Goal: Transaction & Acquisition: Purchase product/service

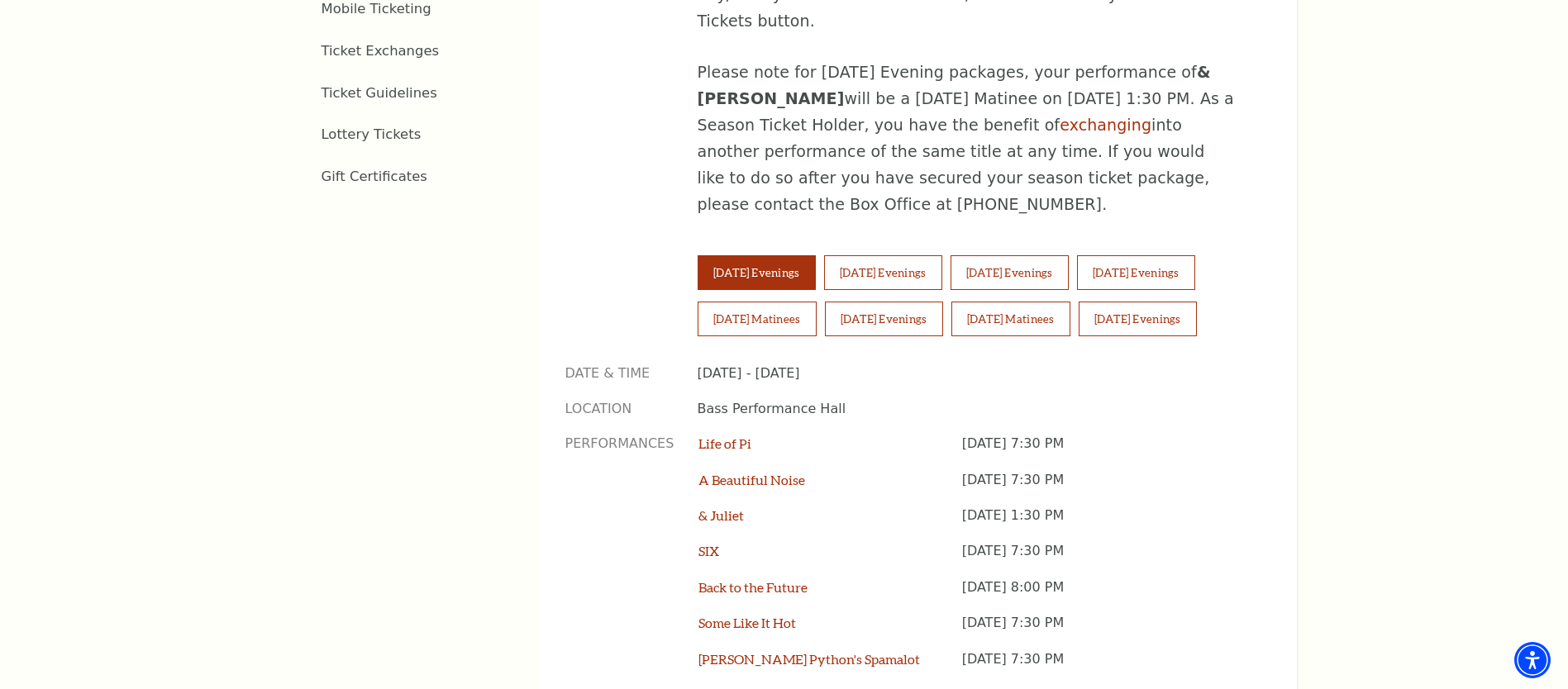
scroll to position [1173, 0]
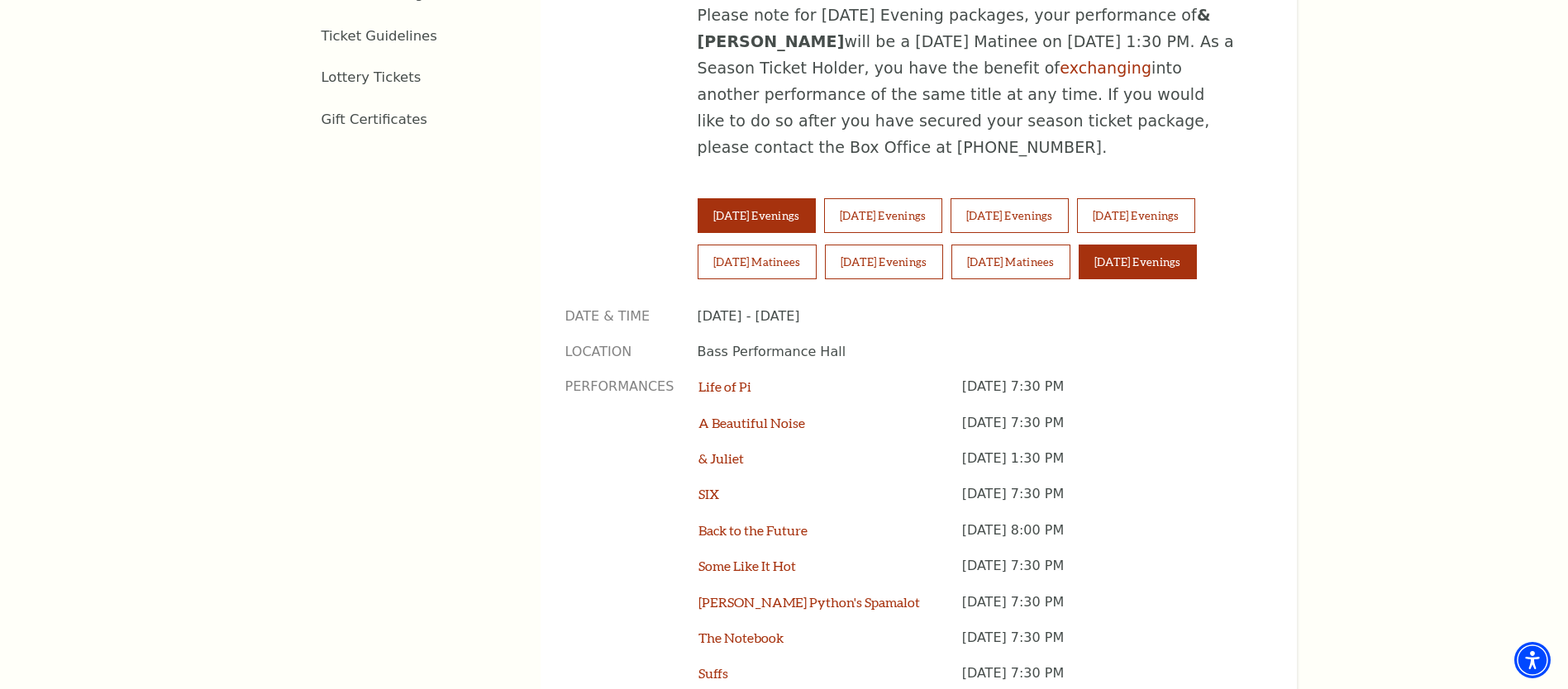
click at [1156, 244] on button "Sunday Evenings" at bounding box center [1138, 261] width 118 height 35
click at [1075, 450] on p "Sunday November 16, 6:30 PM" at bounding box center [1104, 468] width 285 height 36
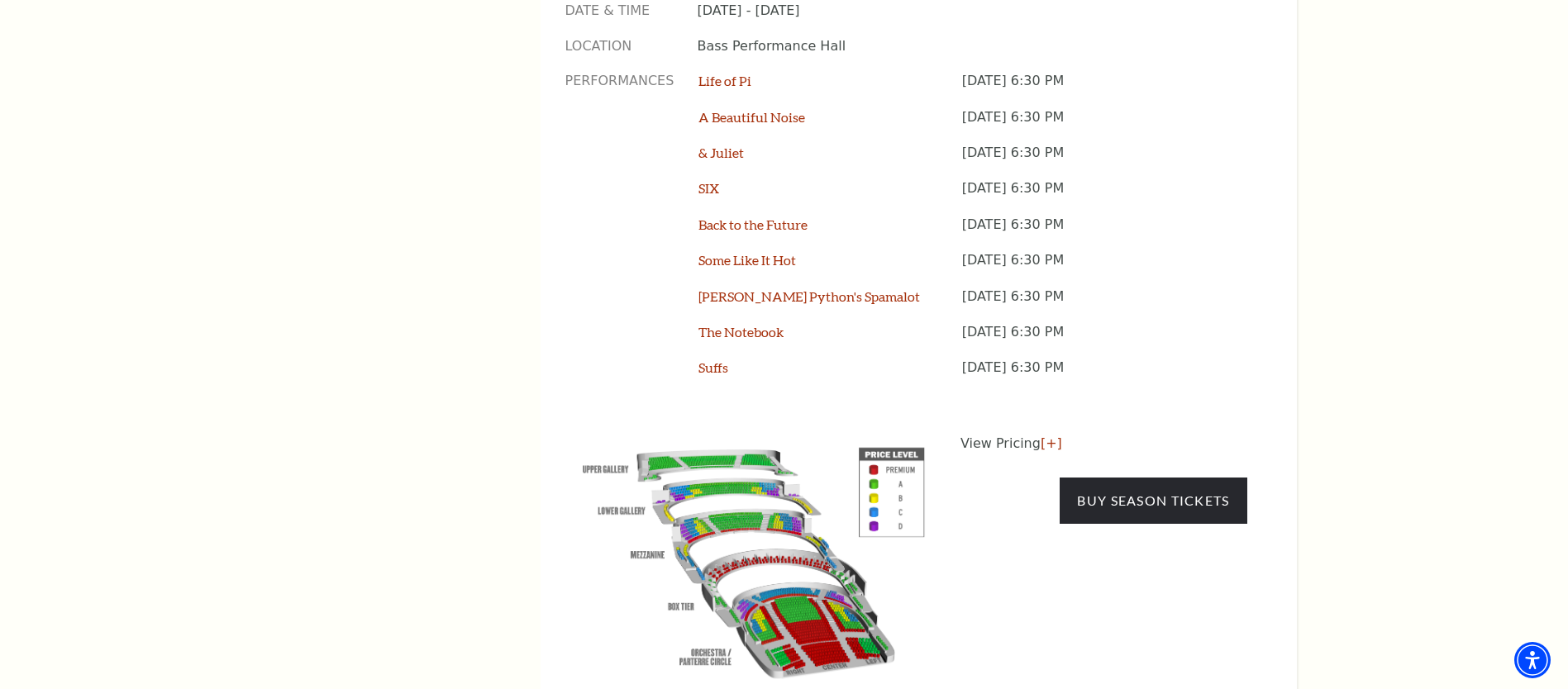
scroll to position [1484, 0]
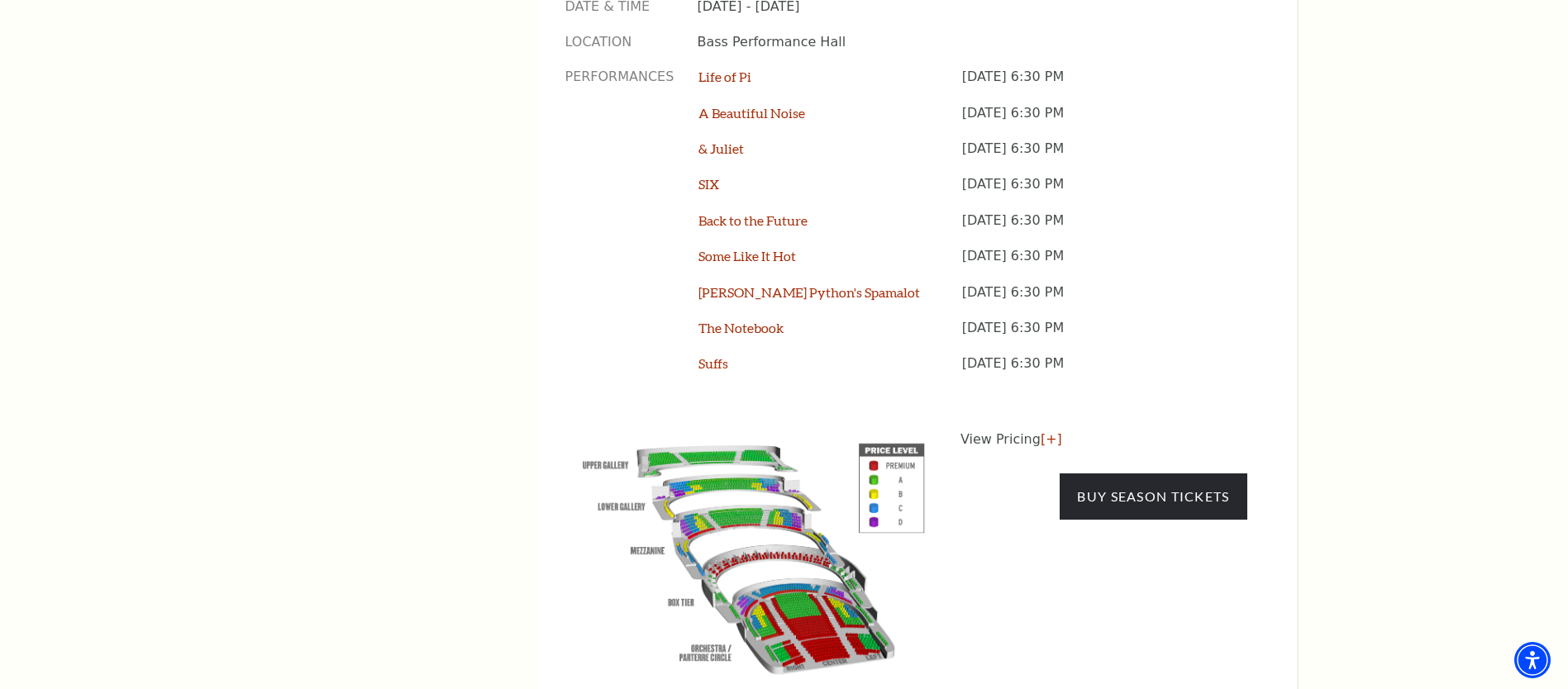
click at [811, 530] on img at bounding box center [754, 555] width 377 height 251
click at [826, 560] on img at bounding box center [754, 555] width 377 height 251
click at [898, 429] on img at bounding box center [754, 555] width 377 height 251
click at [821, 552] on img at bounding box center [754, 555] width 377 height 251
click at [821, 550] on img at bounding box center [754, 555] width 377 height 251
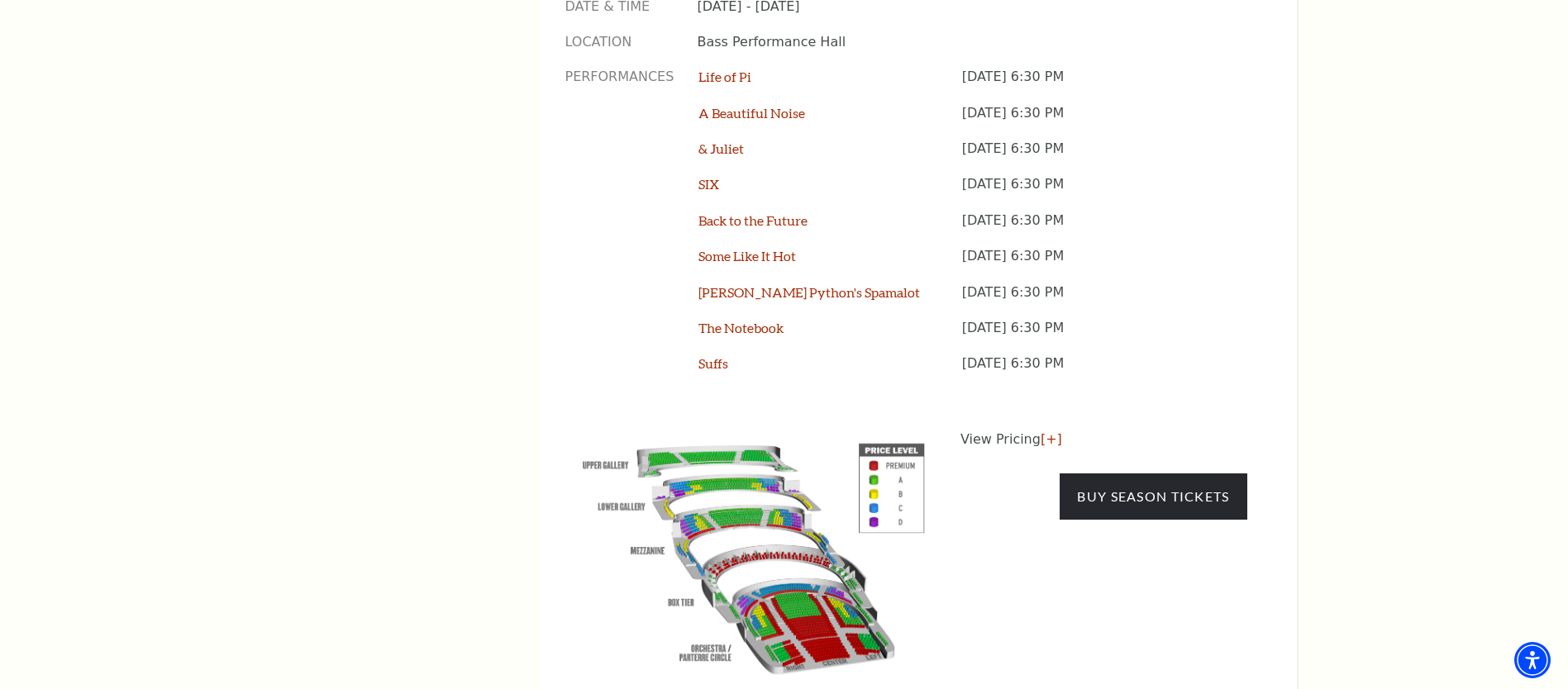
click at [821, 550] on img at bounding box center [754, 555] width 377 height 251
click at [1151, 473] on link "Buy Season Tickets" at bounding box center [1153, 496] width 187 height 46
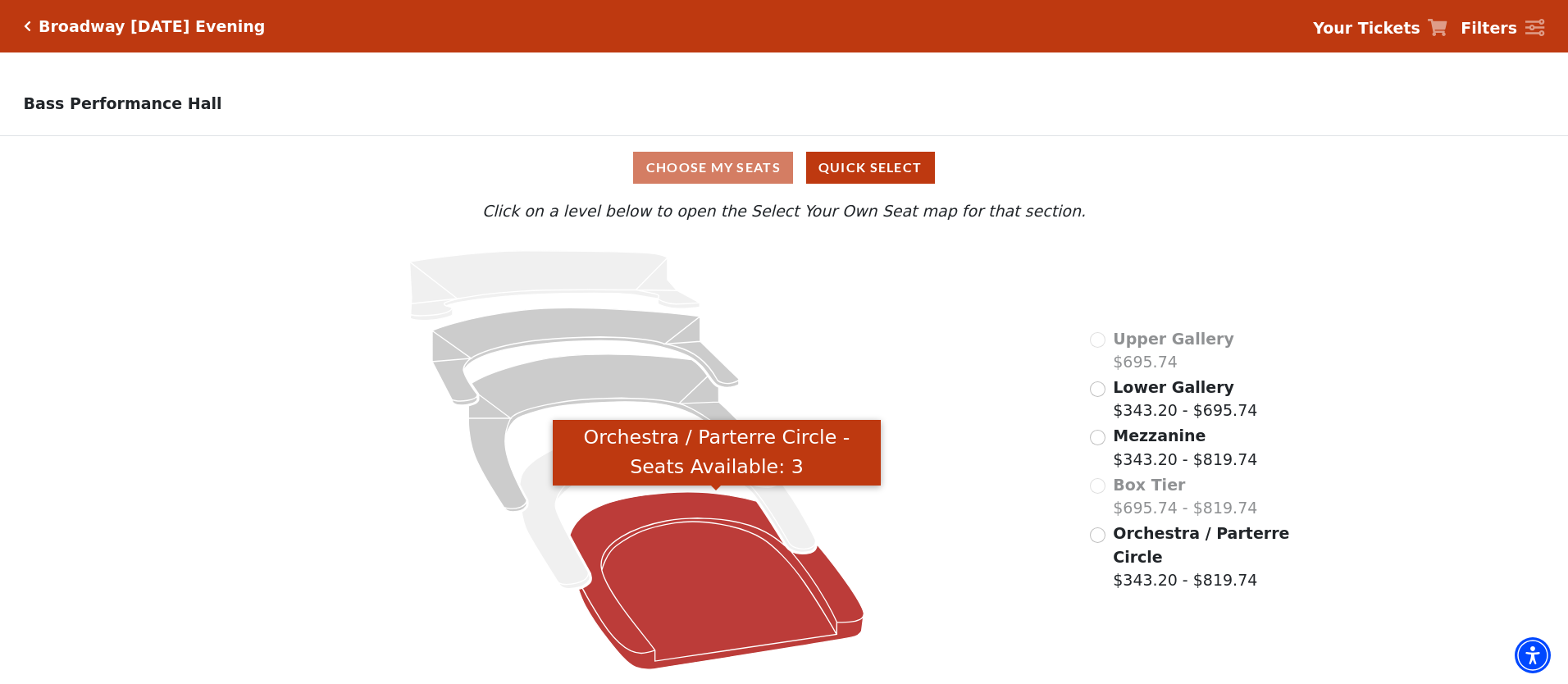
click at [706, 572] on icon "Orchestra / Parterre Circle - Seats Available: 3" at bounding box center [717, 580] width 295 height 177
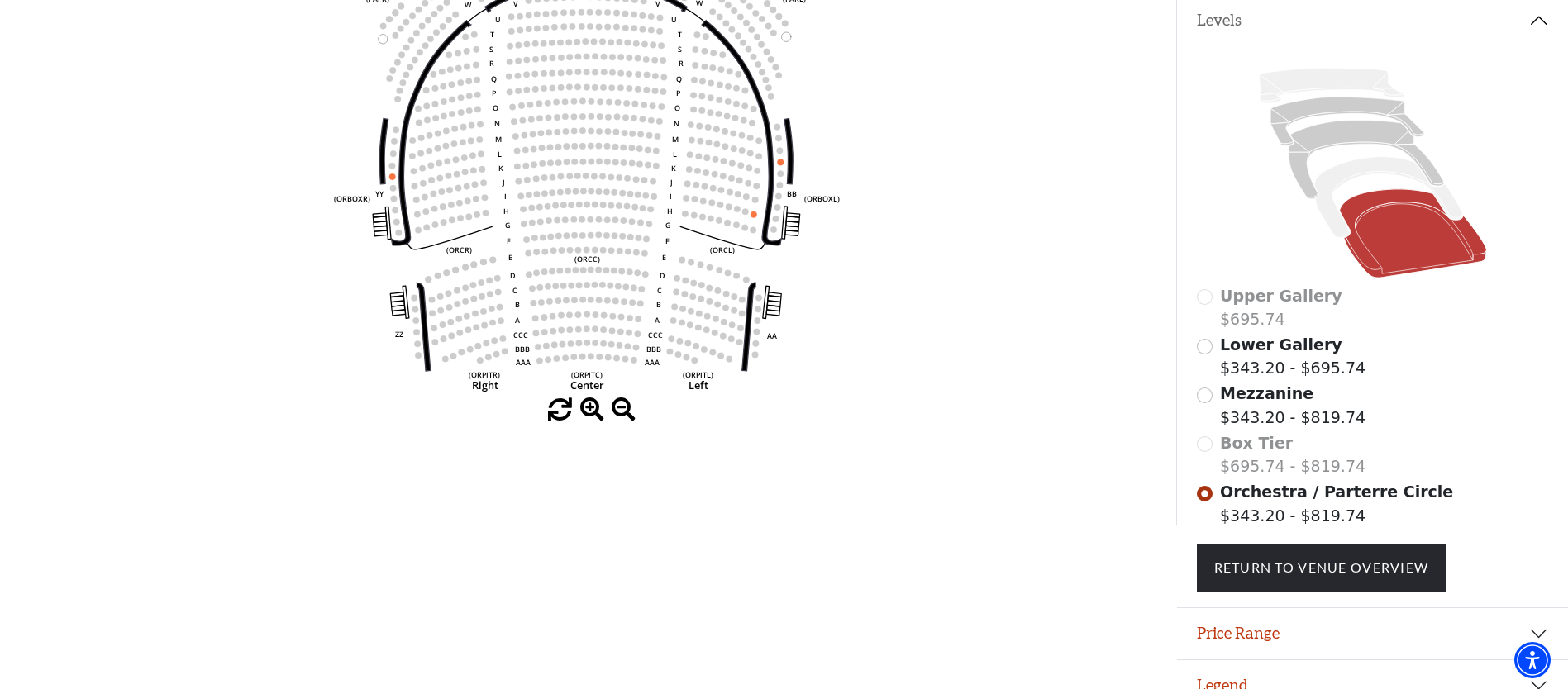
scroll to position [325, 0]
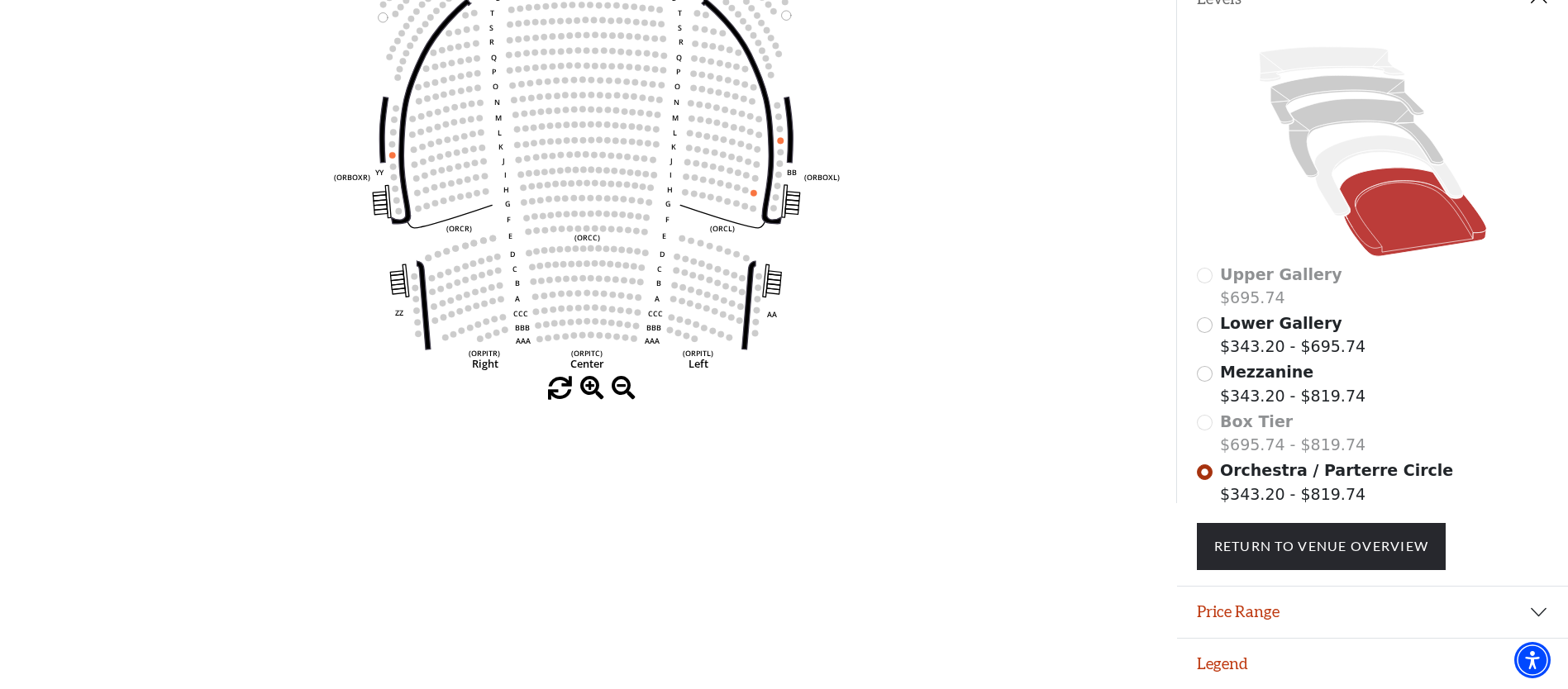
click at [685, 194] on circle at bounding box center [685, 193] width 7 height 7
click at [692, 194] on circle at bounding box center [694, 194] width 7 height 7
click at [687, 193] on g "Left (ORPITL) Right (ORPITR) Center (ORPITC) ZZ AA YY BB ZA ZA (ORCL) (ORCR) (O…" at bounding box center [587, 126] width 505 height 489
click at [684, 192] on circle at bounding box center [685, 193] width 7 height 7
click at [693, 191] on circle at bounding box center [694, 194] width 7 height 7
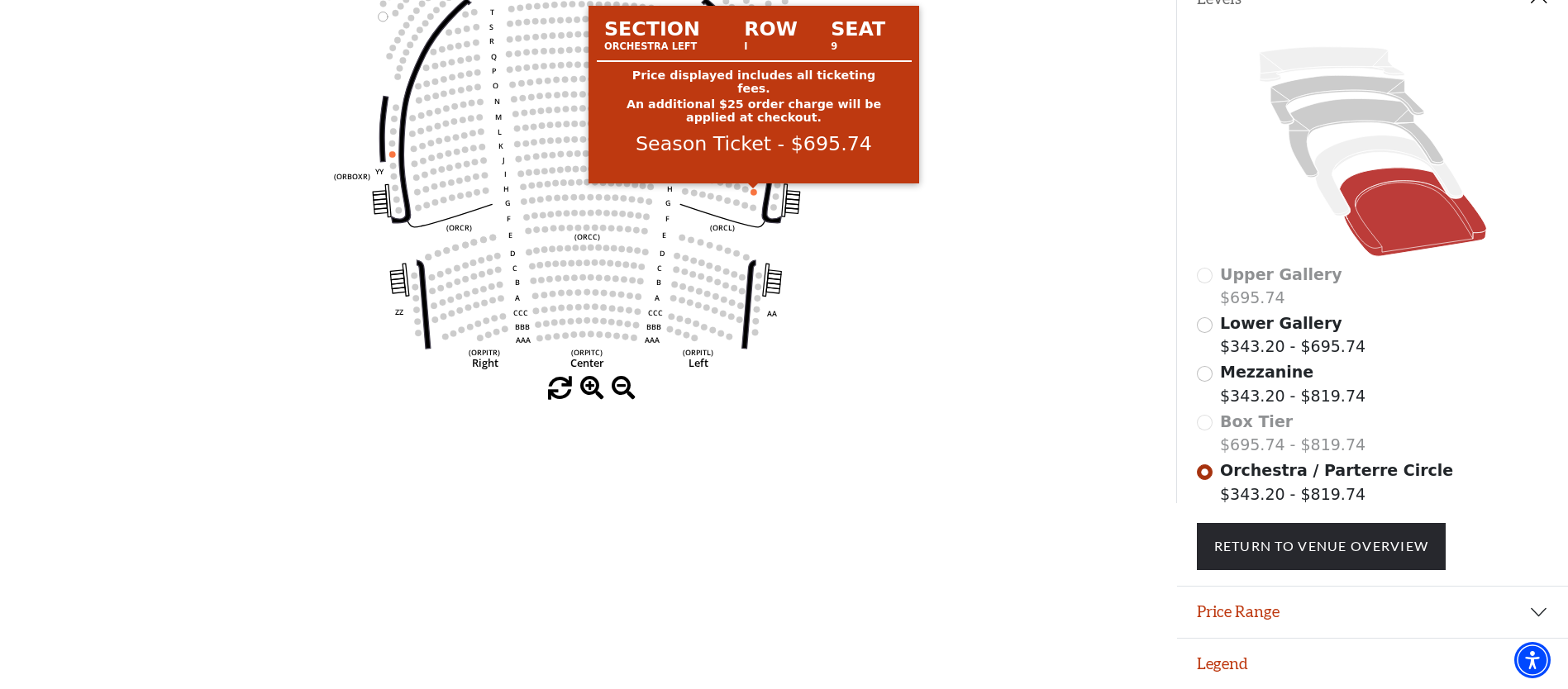
click at [752, 192] on circle at bounding box center [754, 193] width 7 height 7
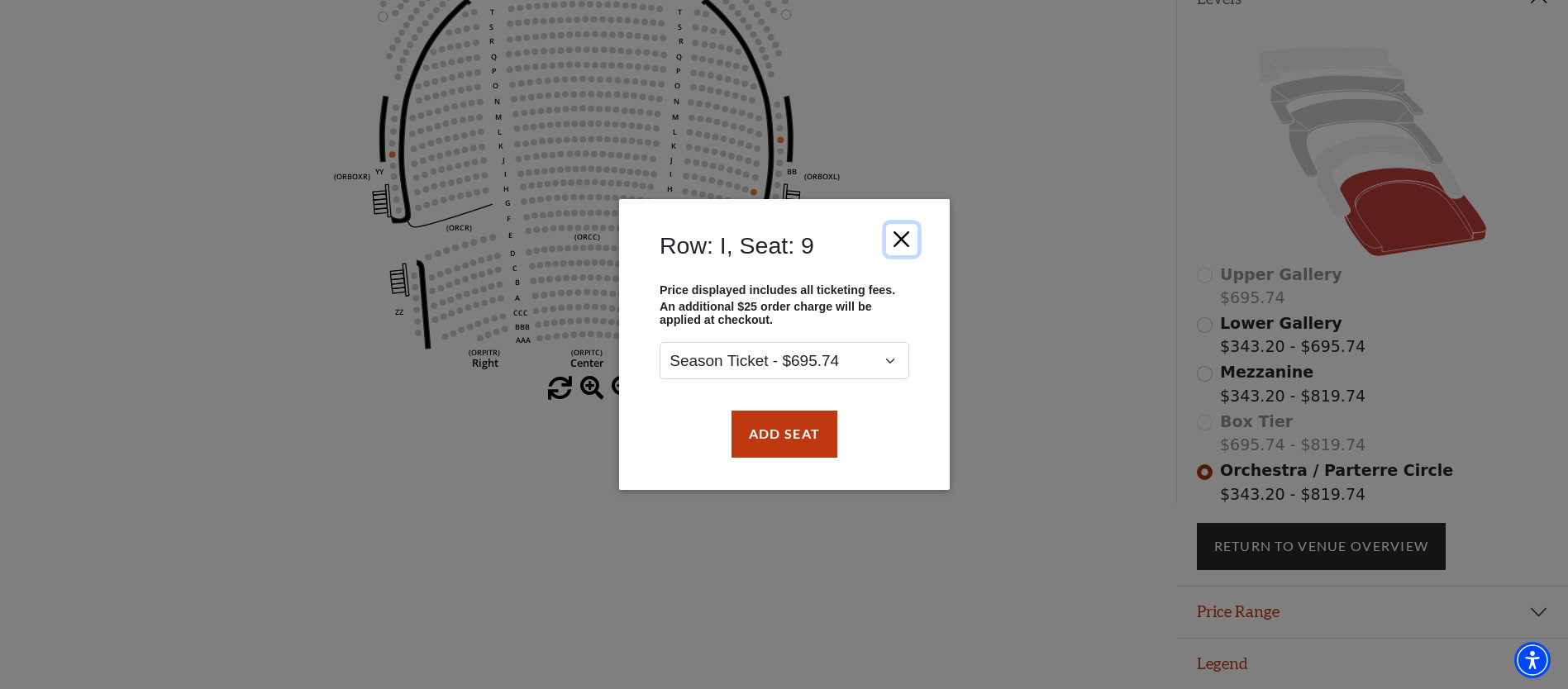
click at [902, 235] on button "Close" at bounding box center [900, 239] width 31 height 31
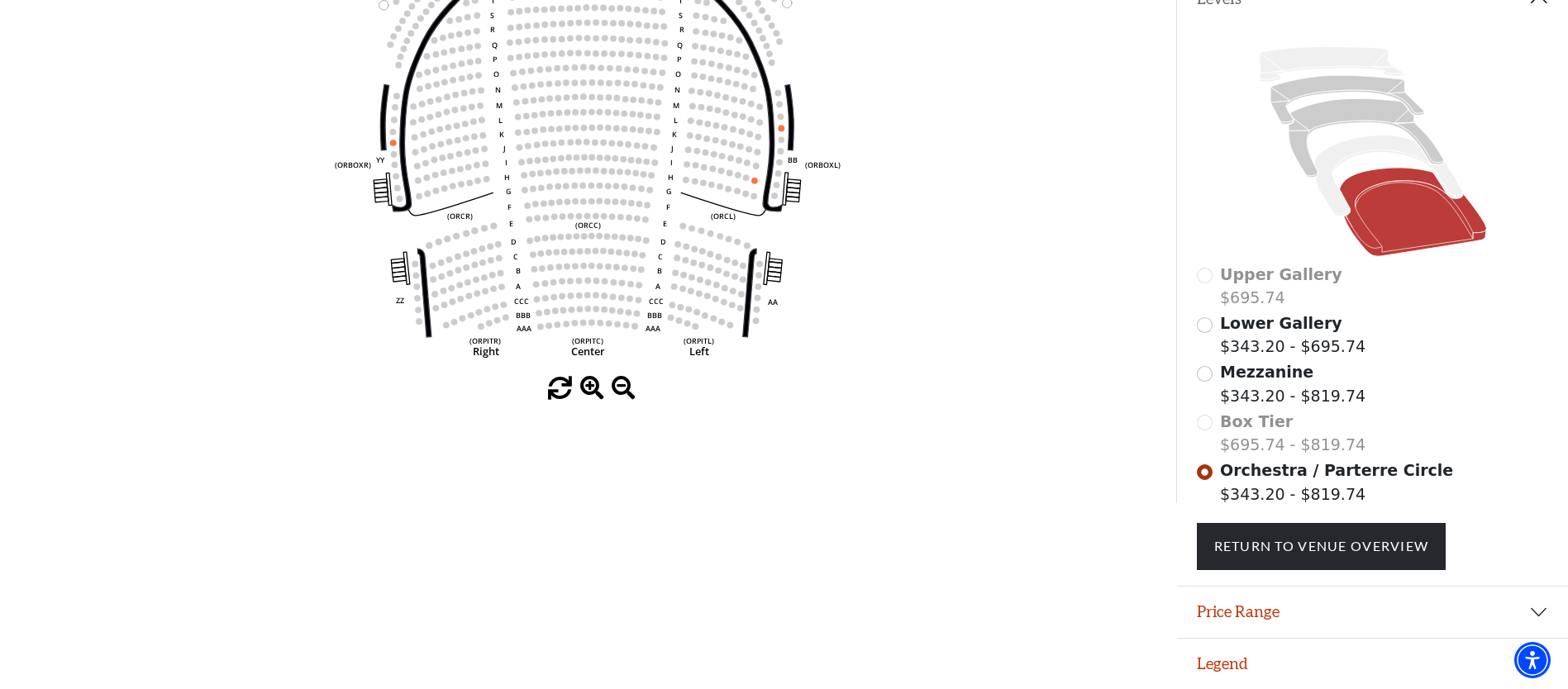
drag, startPoint x: 942, startPoint y: 136, endPoint x: 947, endPoint y: 150, distance: 14.9
click at [941, 130] on icon "Left (ORPITL) Right (ORPITR) Center (ORPITC) ZZ AA YY BB ZA ZA (ORCL) (ORCR) (O…" at bounding box center [587, 127] width 1058 height 499
click at [1209, 375] on input "Mezzanine$343.20 - $819.74\a" at bounding box center [1204, 374] width 16 height 16
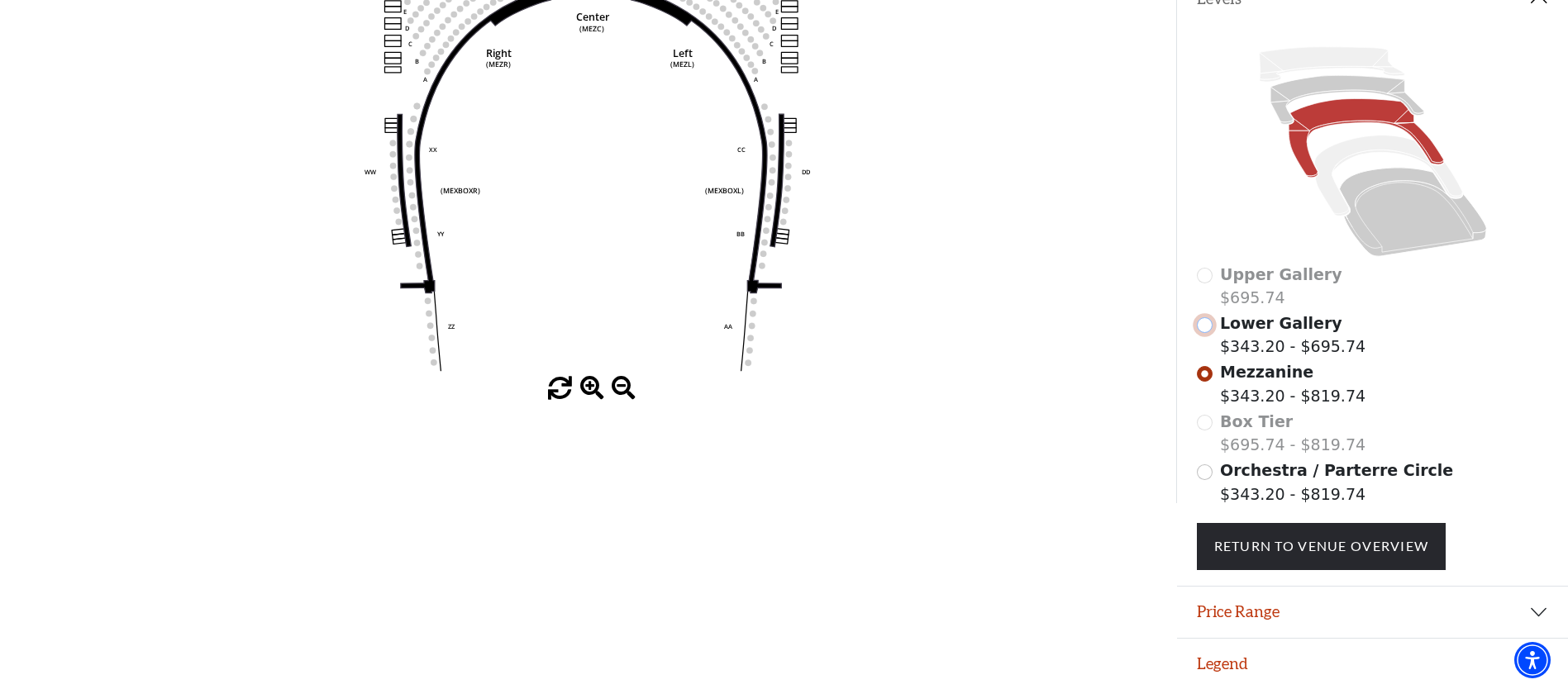
click at [1204, 323] on input "Lower Gallery$343.20 - $695.74\a" at bounding box center [1204, 325] width 16 height 16
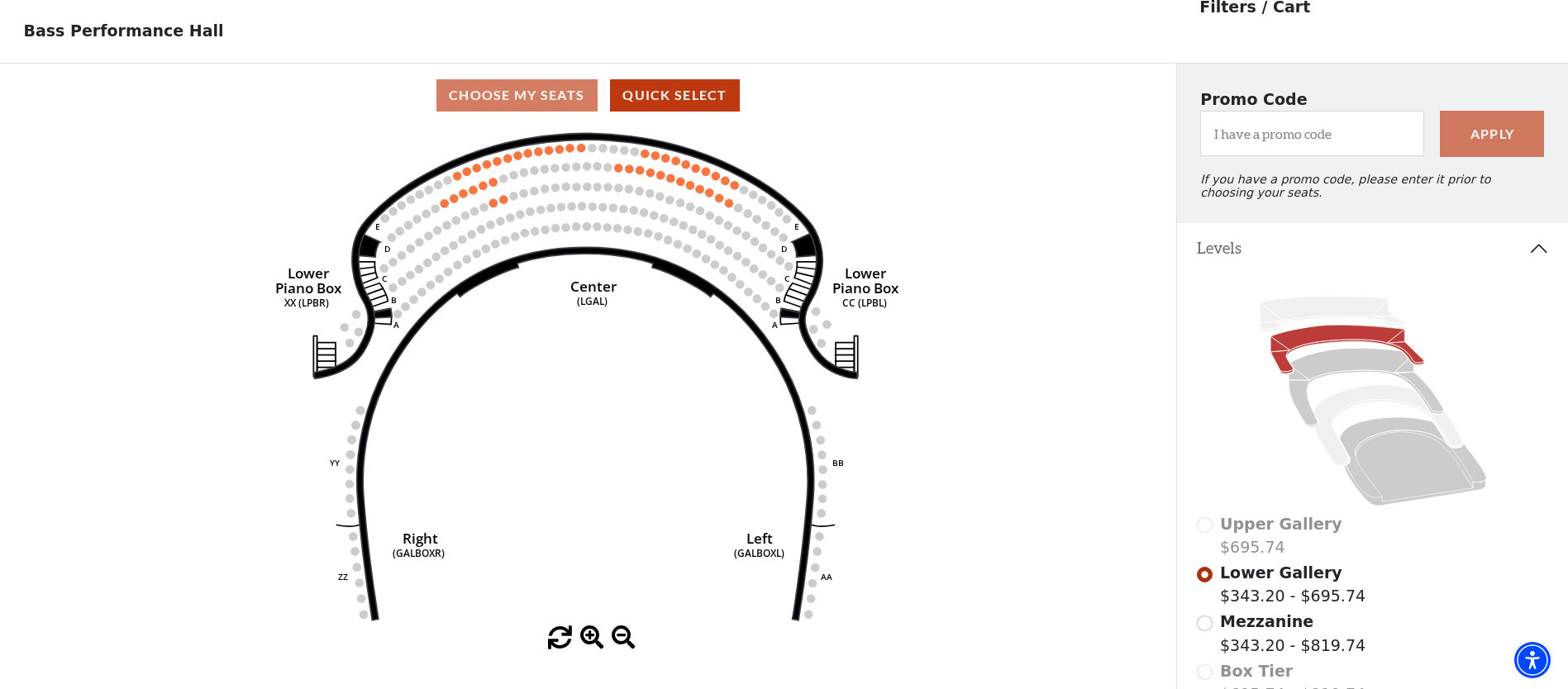
scroll to position [77, 0]
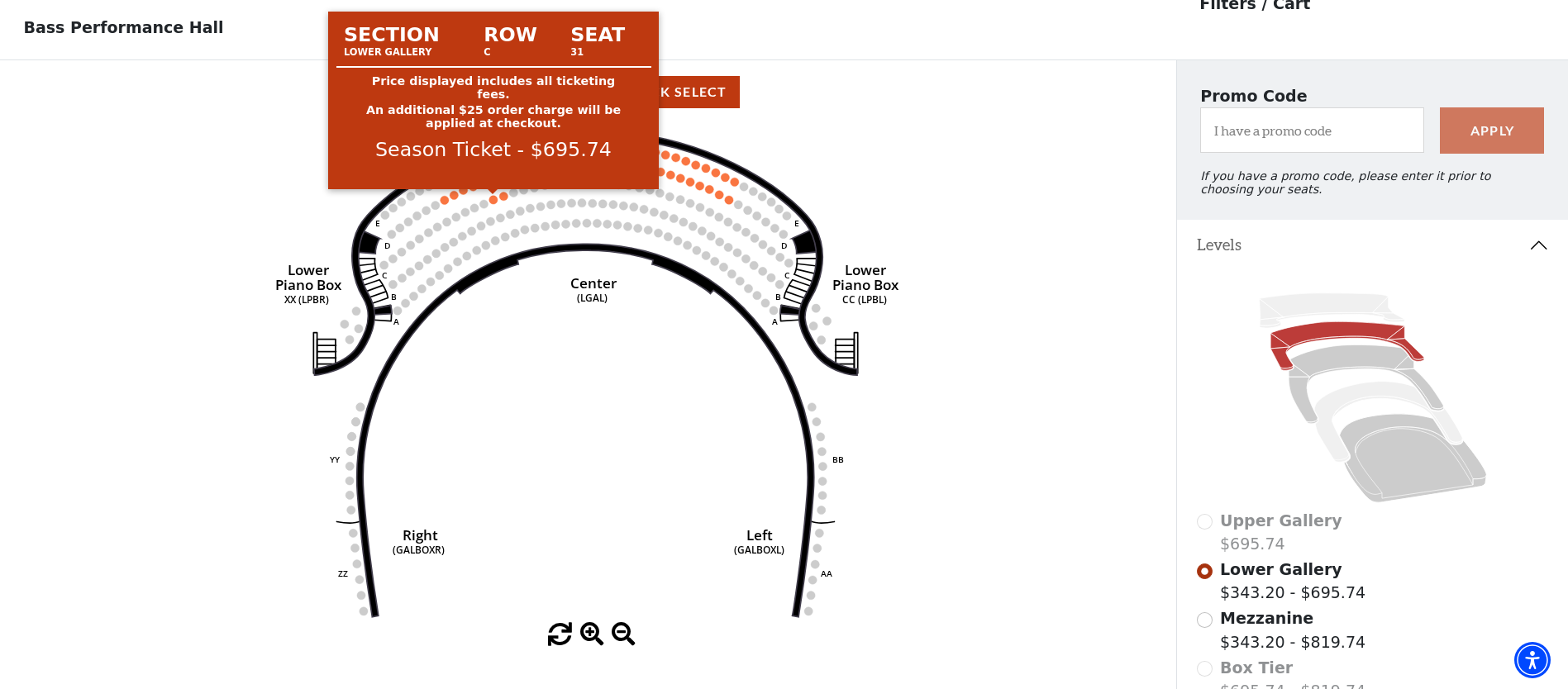
click at [494, 199] on circle at bounding box center [493, 200] width 8 height 8
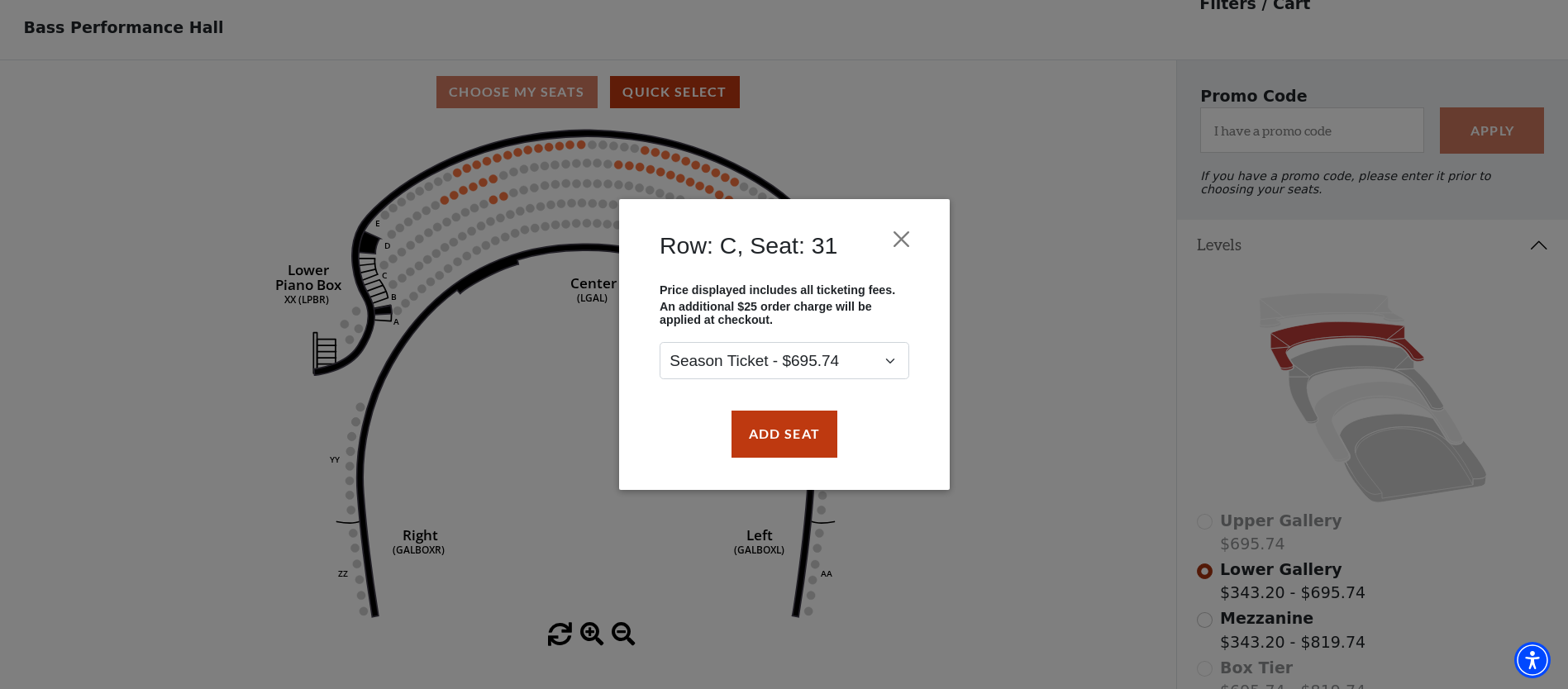
click at [505, 199] on div "Row: C, Seat: 31 Price displayed includes all ticketing fees. An additional $25…" at bounding box center [784, 344] width 1568 height 689
click at [507, 197] on div "Row: C, Seat: 31 Price displayed includes all ticketing fees. An additional $25…" at bounding box center [784, 344] width 1568 height 689
click at [818, 419] on button "Add Seat" at bounding box center [783, 434] width 106 height 46
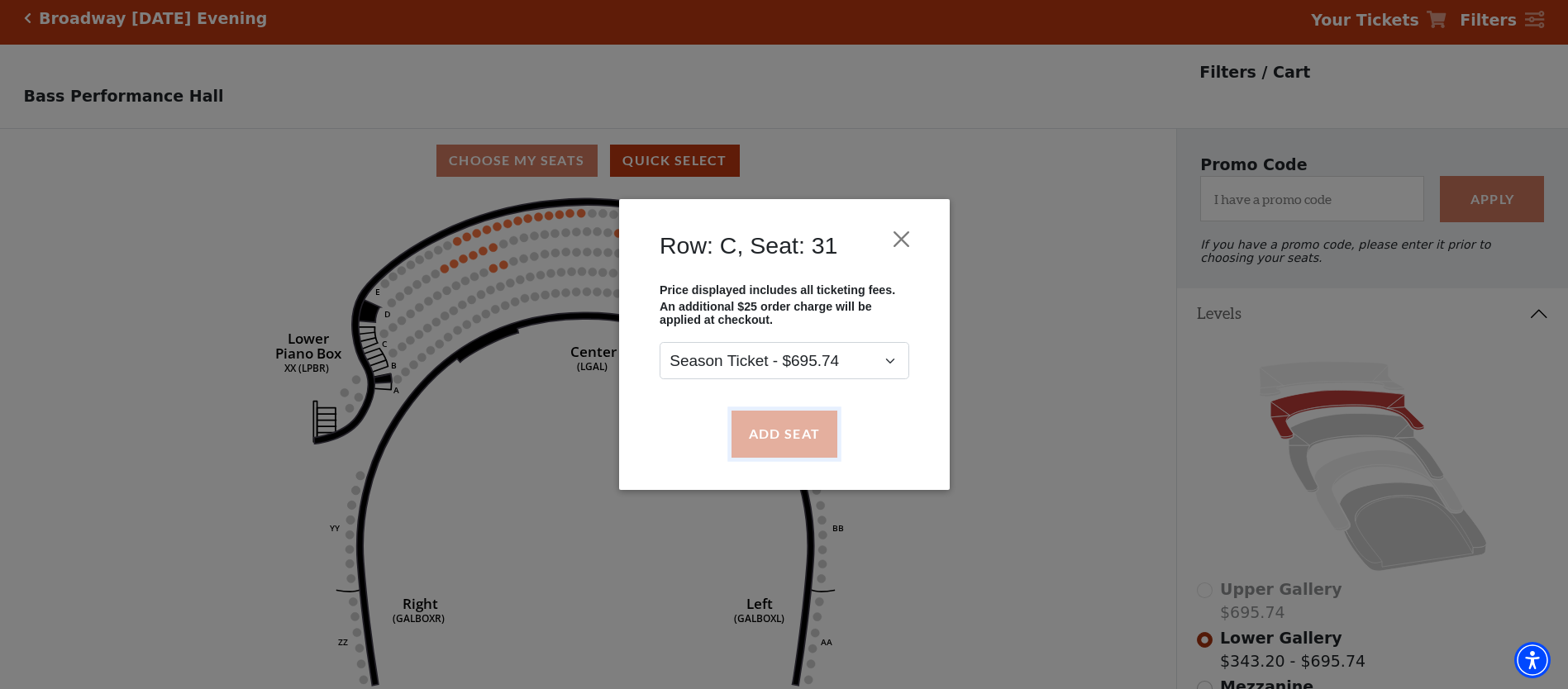
scroll to position [0, 0]
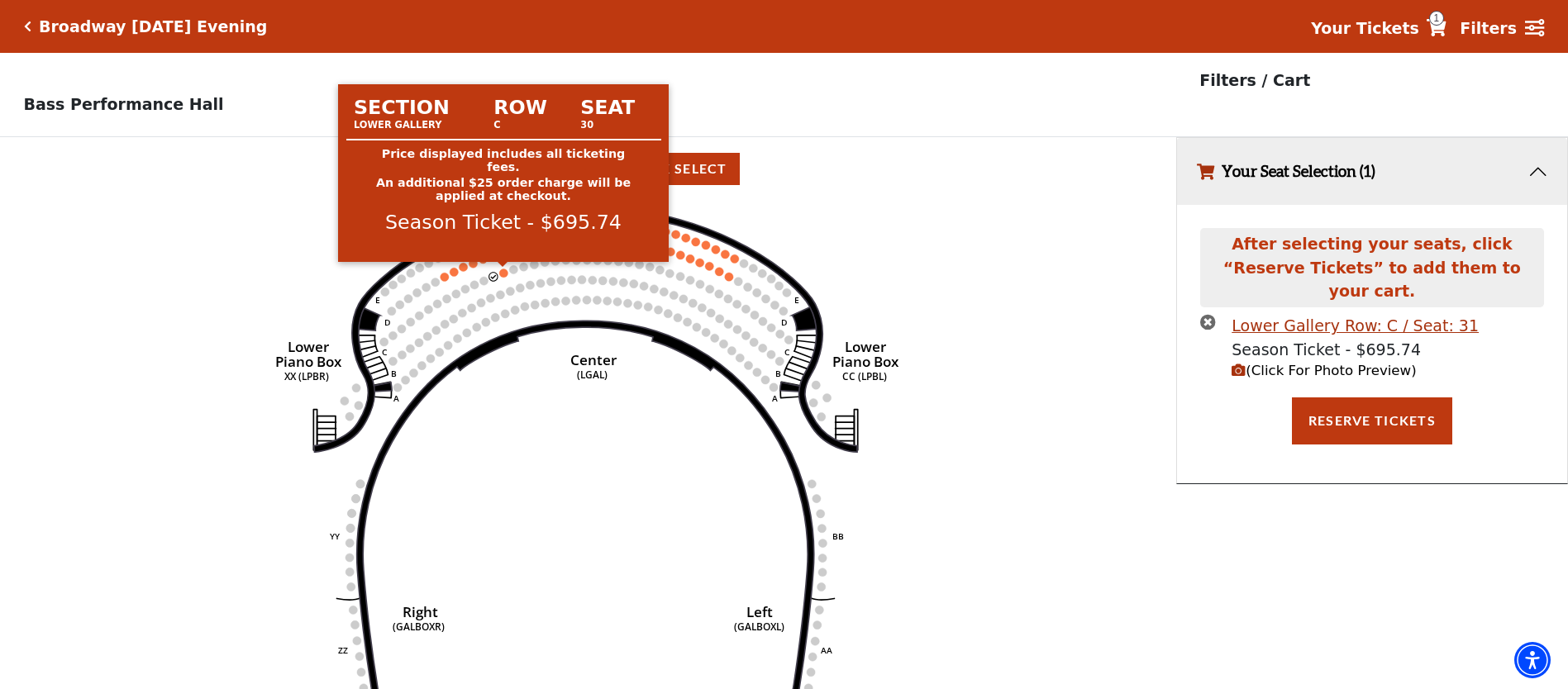
click at [507, 271] on circle at bounding box center [503, 273] width 8 height 8
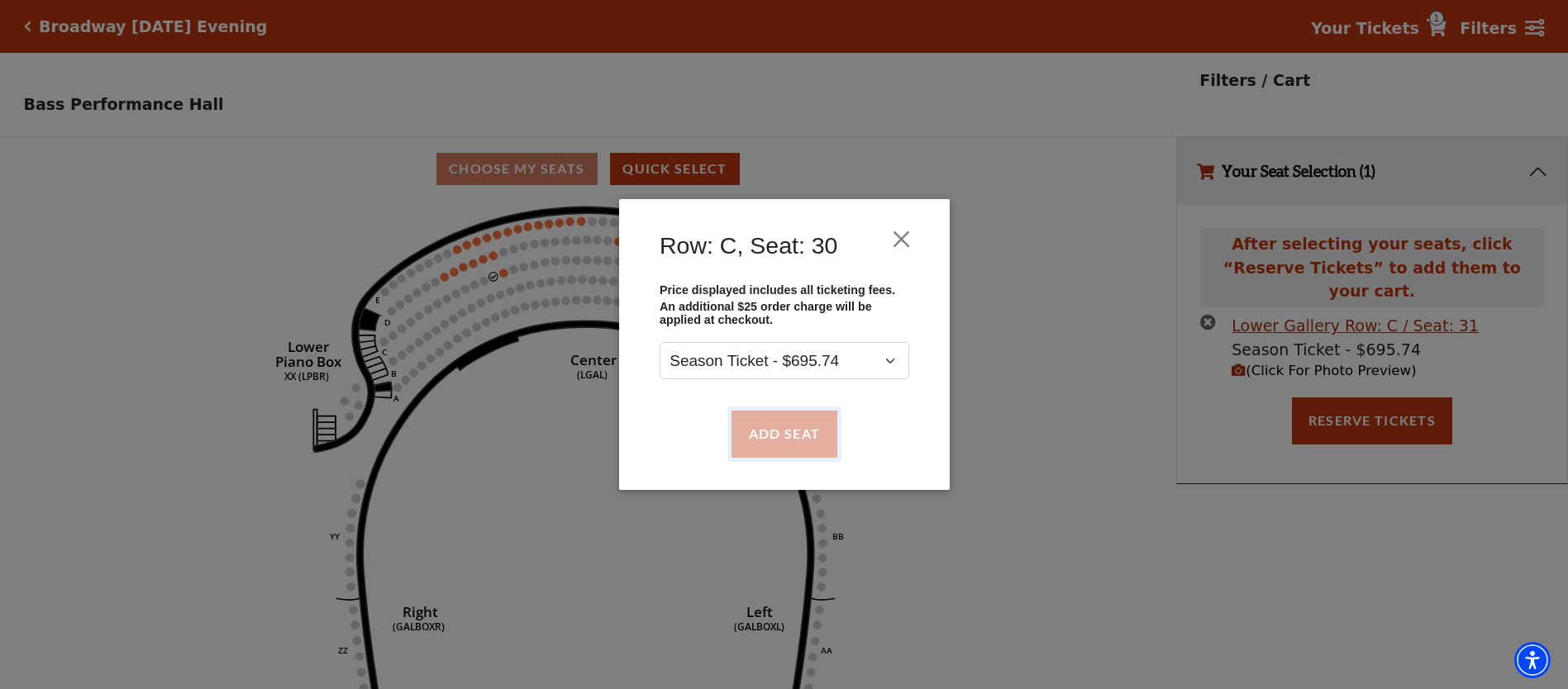
click at [795, 430] on button "Add Seat" at bounding box center [783, 434] width 106 height 46
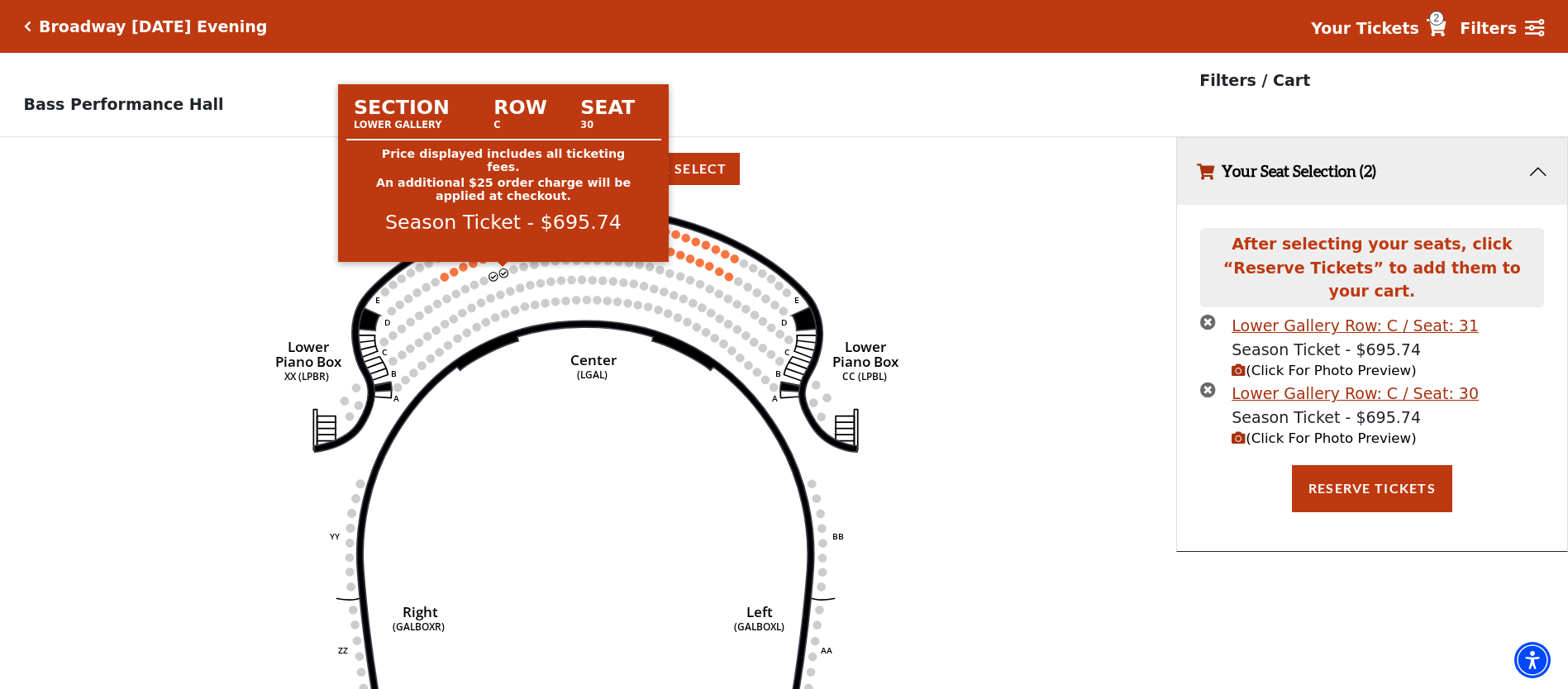
click at [505, 271] on circle at bounding box center [503, 273] width 8 height 8
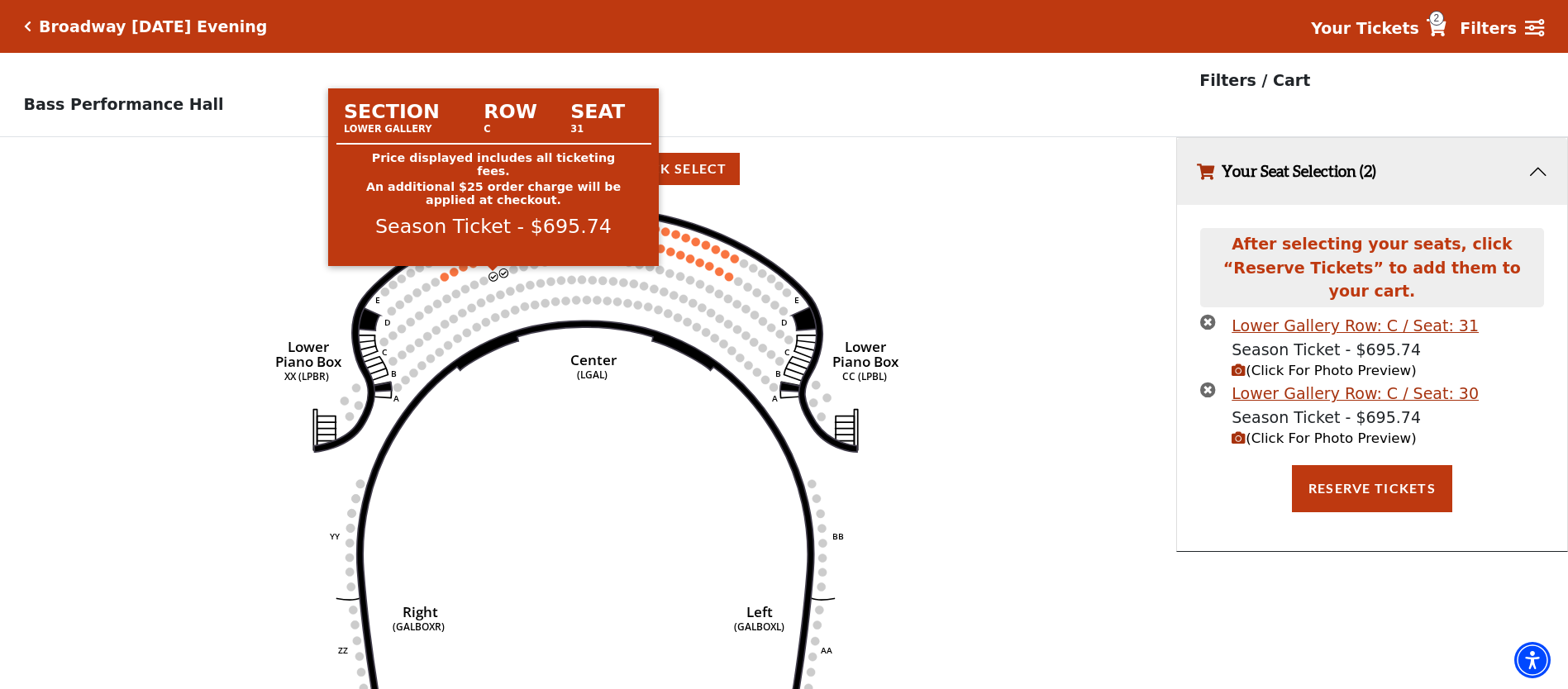
click at [496, 274] on circle at bounding box center [493, 276] width 8 height 8
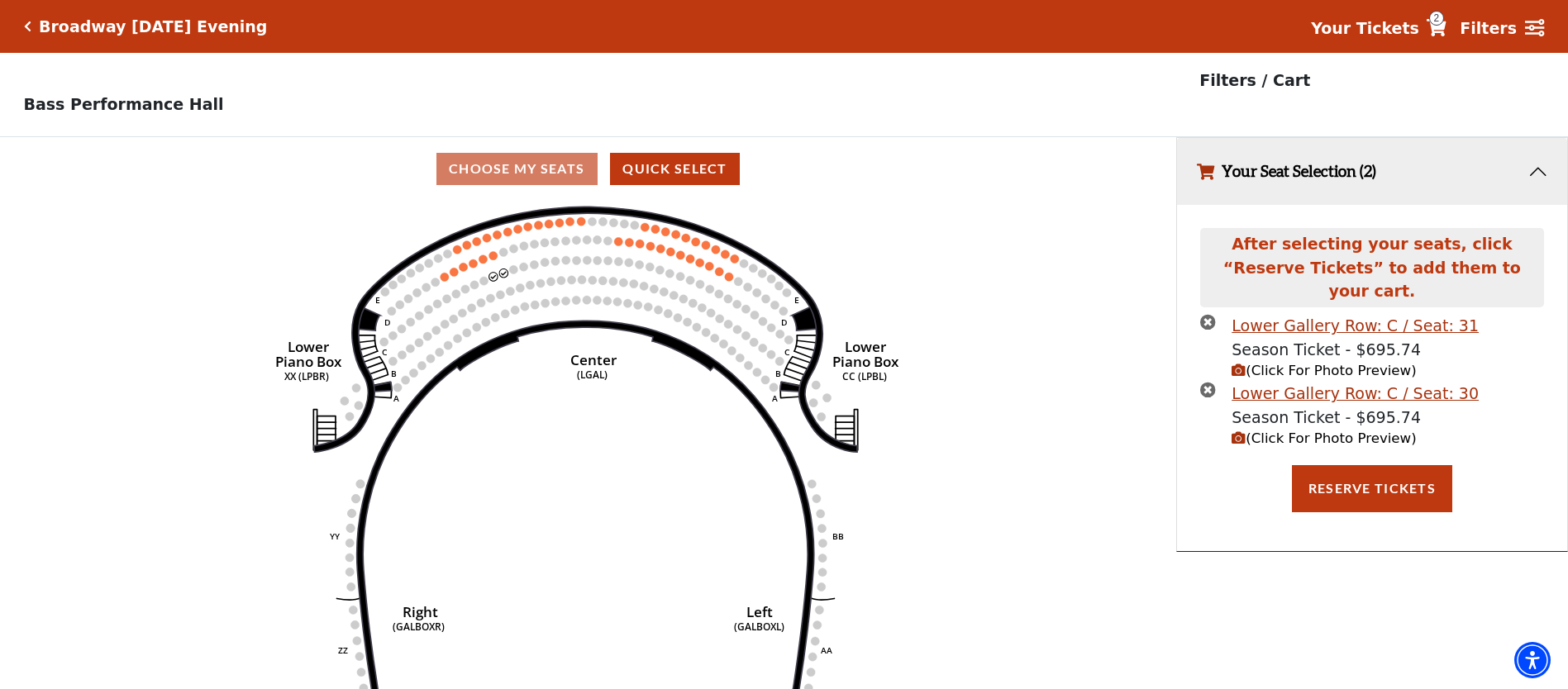
click at [514, 271] on circle at bounding box center [513, 270] width 8 height 8
click at [867, 227] on icon "Right (GALBOXR) E D C B A E D C B A YY ZZ Left (GALBOXL) BB AA Center Lower Pia…" at bounding box center [587, 450] width 1058 height 499
click at [688, 167] on button "Quick Select" at bounding box center [674, 169] width 129 height 32
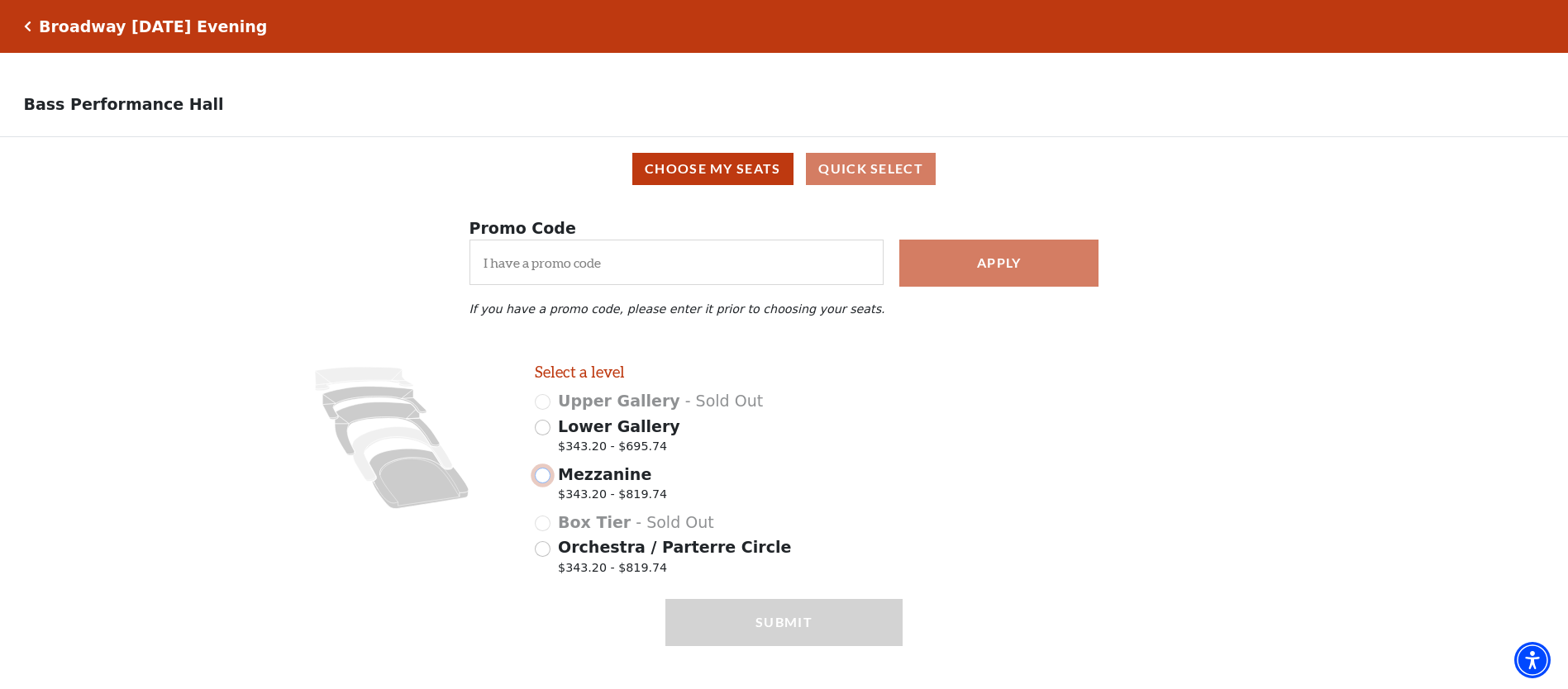
click at [544, 478] on input "Mezzanine $343.20 - $819.74" at bounding box center [542, 475] width 16 height 16
radio input "true"
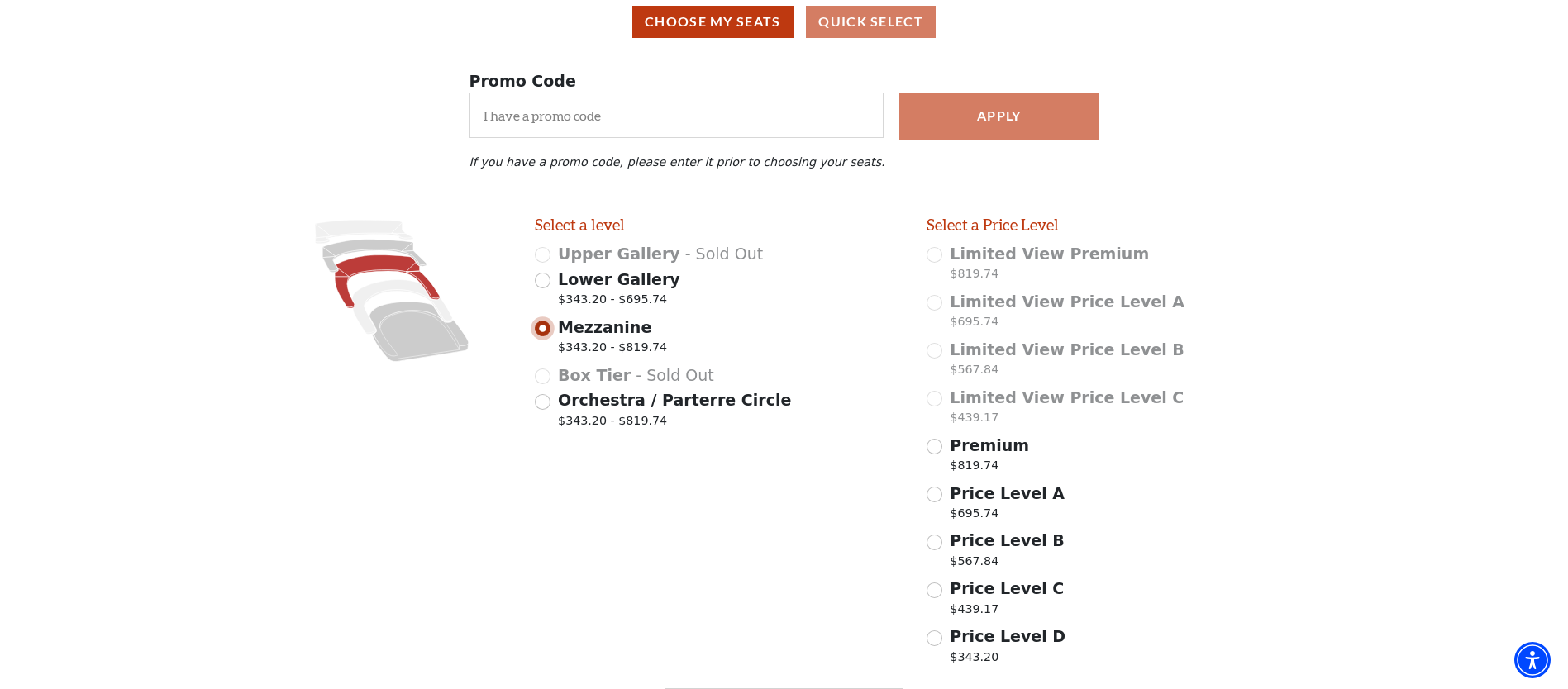
scroll to position [258, 0]
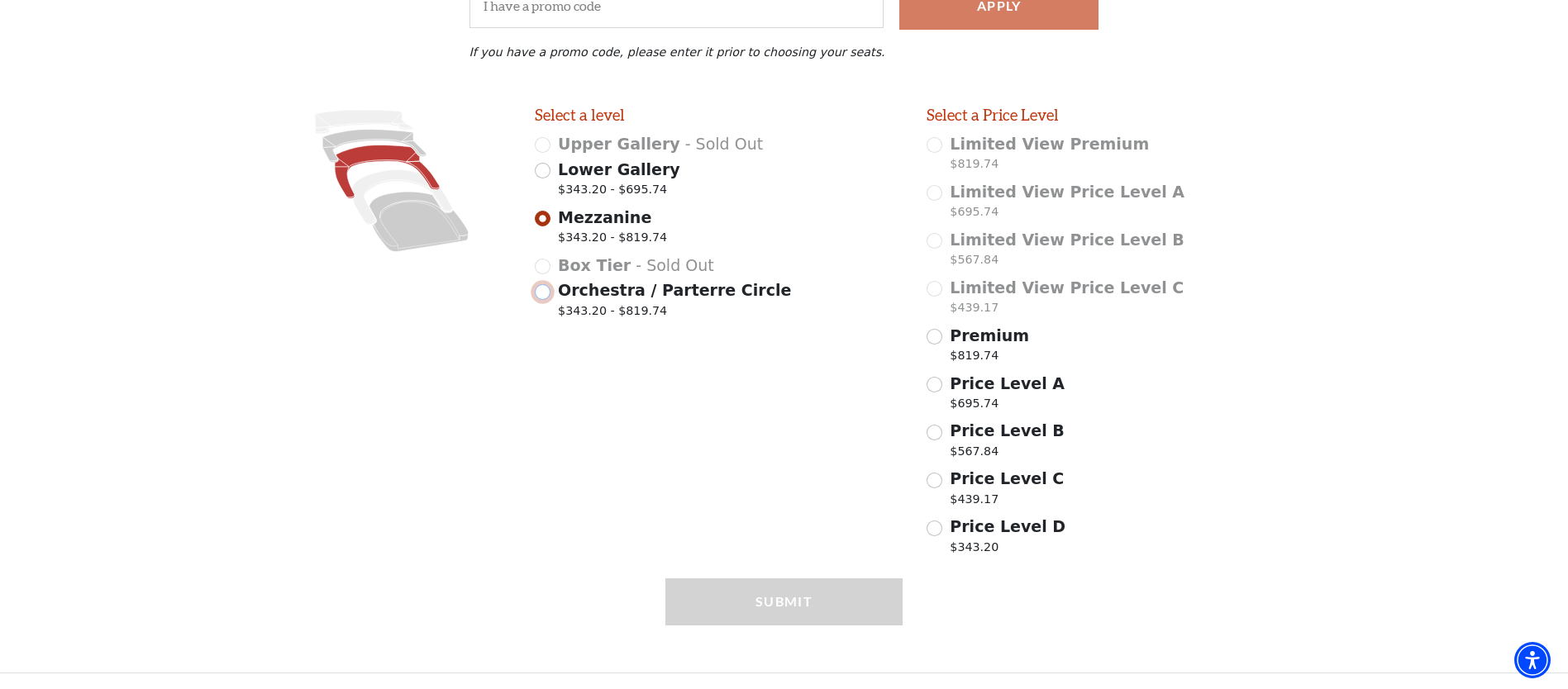
click at [544, 291] on input "Orchestra / Parterre Circle $343.20 - $819.74" at bounding box center [542, 292] width 16 height 16
radio input "true"
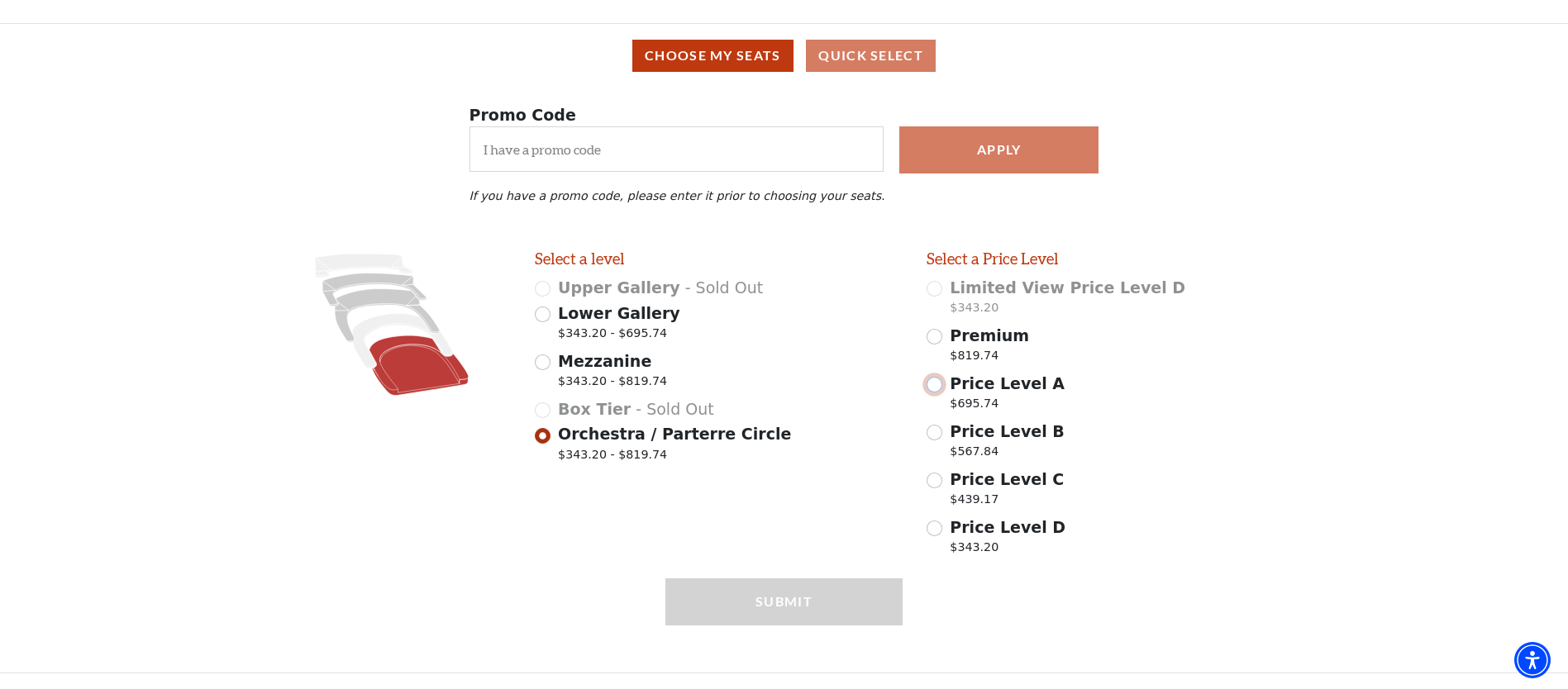
click at [938, 386] on input "Price Level A $695.74" at bounding box center [934, 385] width 16 height 16
radio input "true"
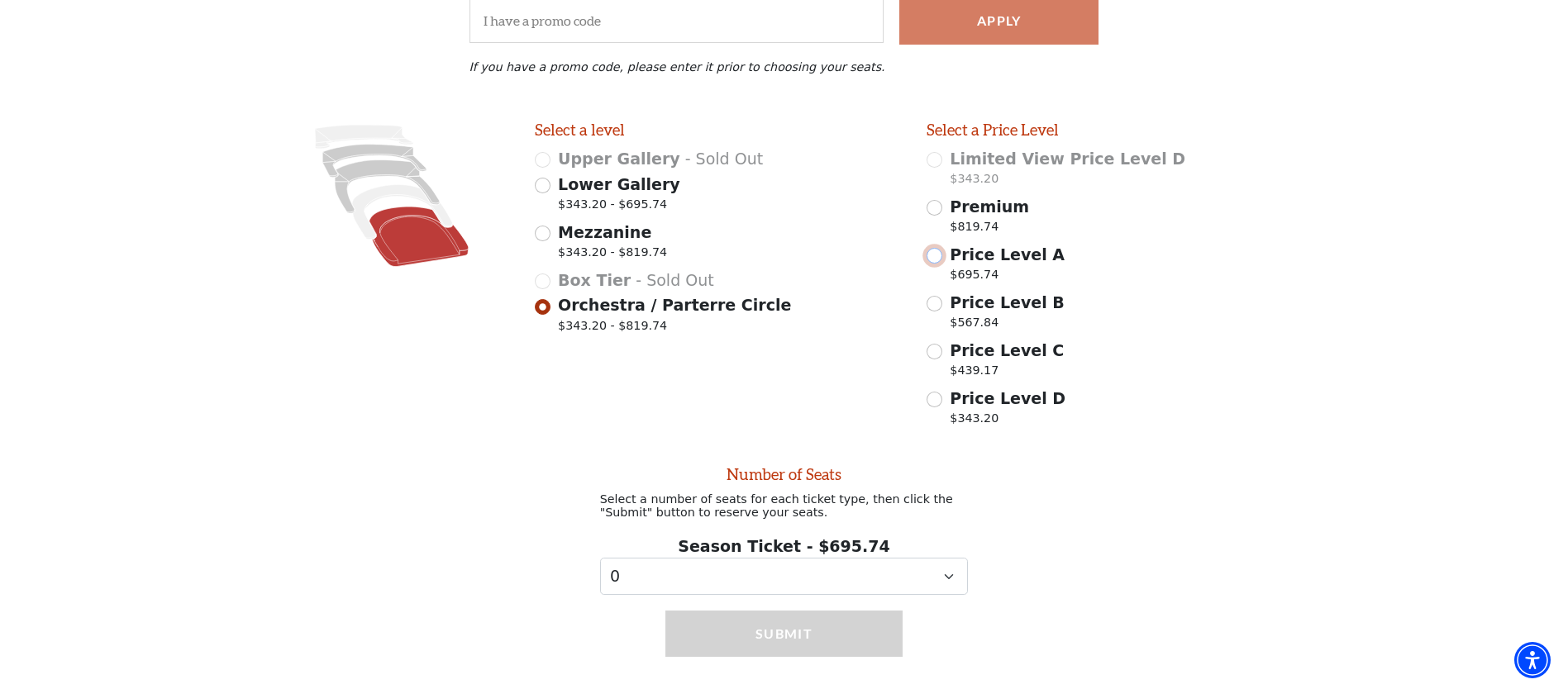
scroll to position [276, 0]
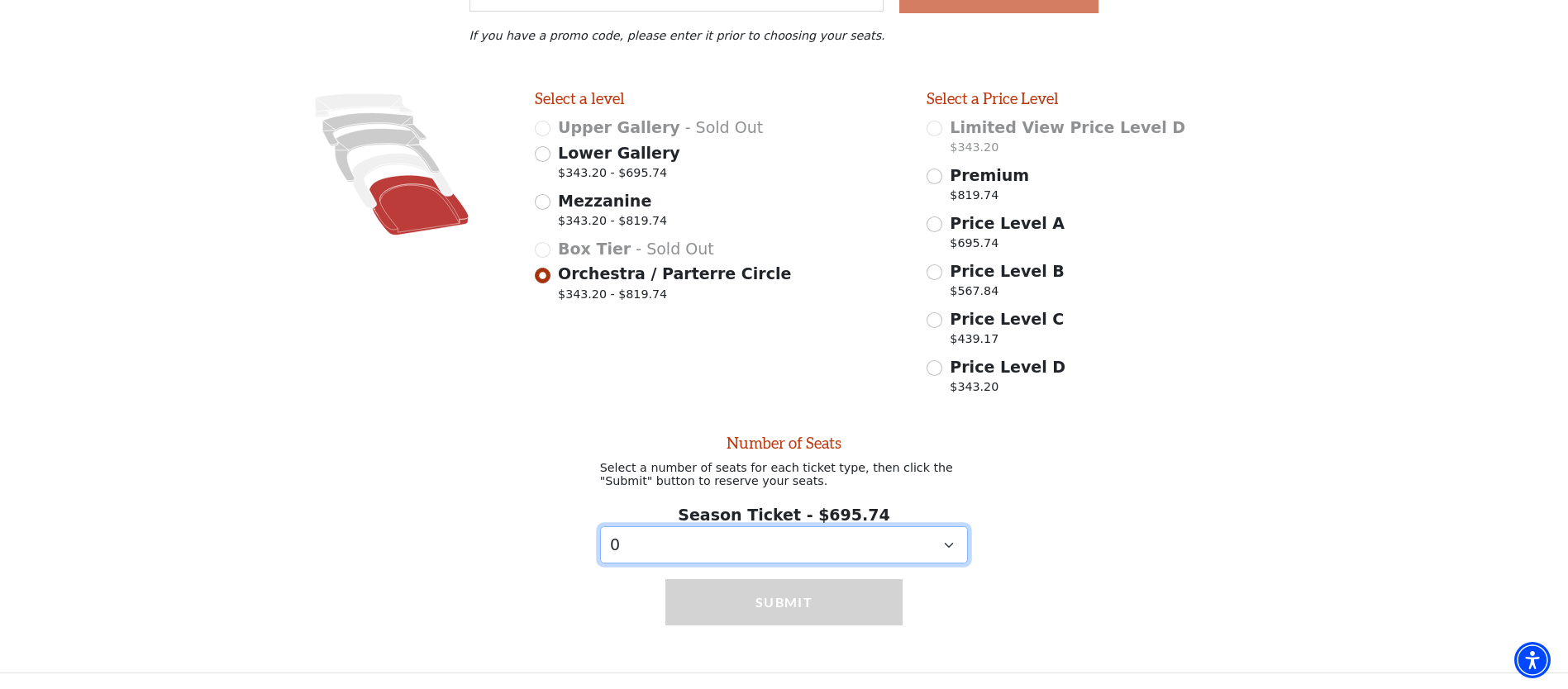
click at [948, 544] on select "0 1 2 3 4 5 6 7 8 9" at bounding box center [784, 544] width 369 height 37
select select "2"
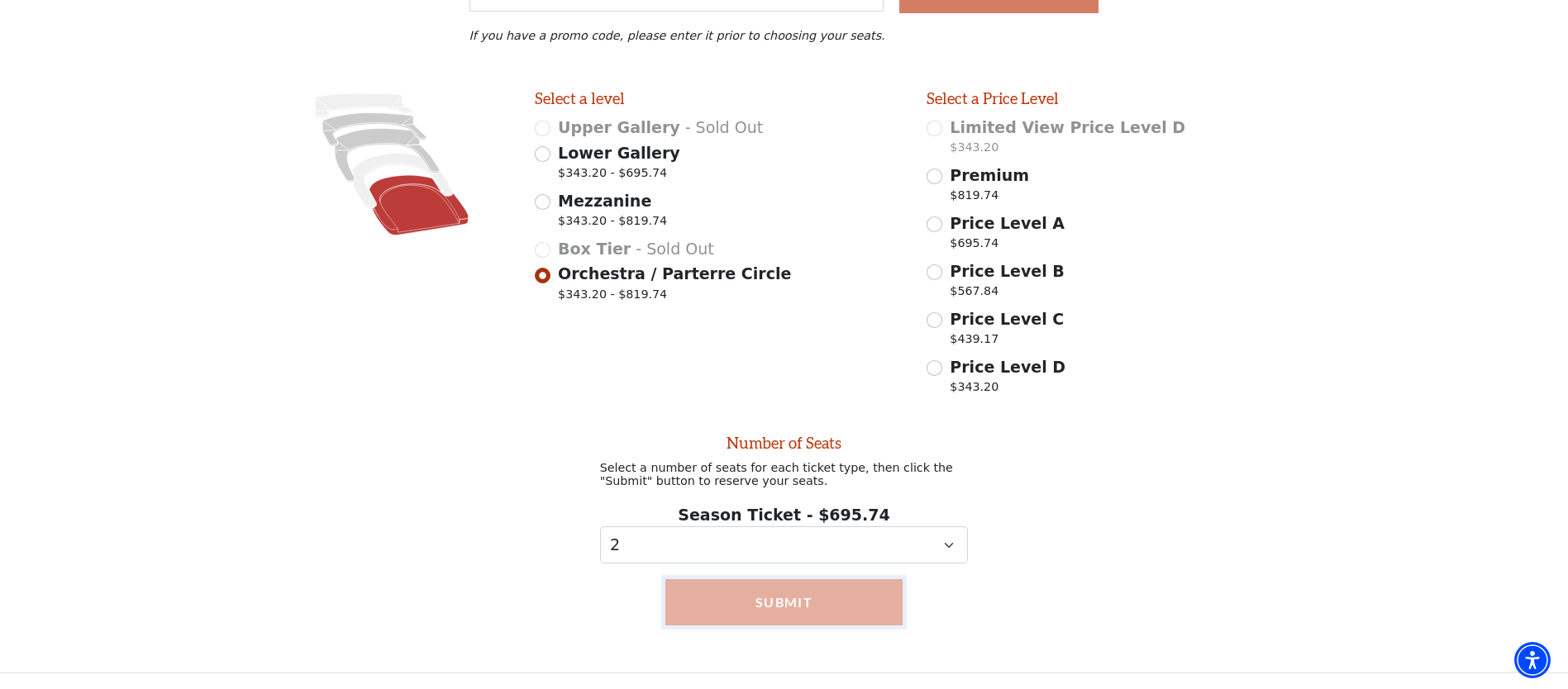
click at [848, 598] on button "Submit" at bounding box center [784, 602] width 238 height 46
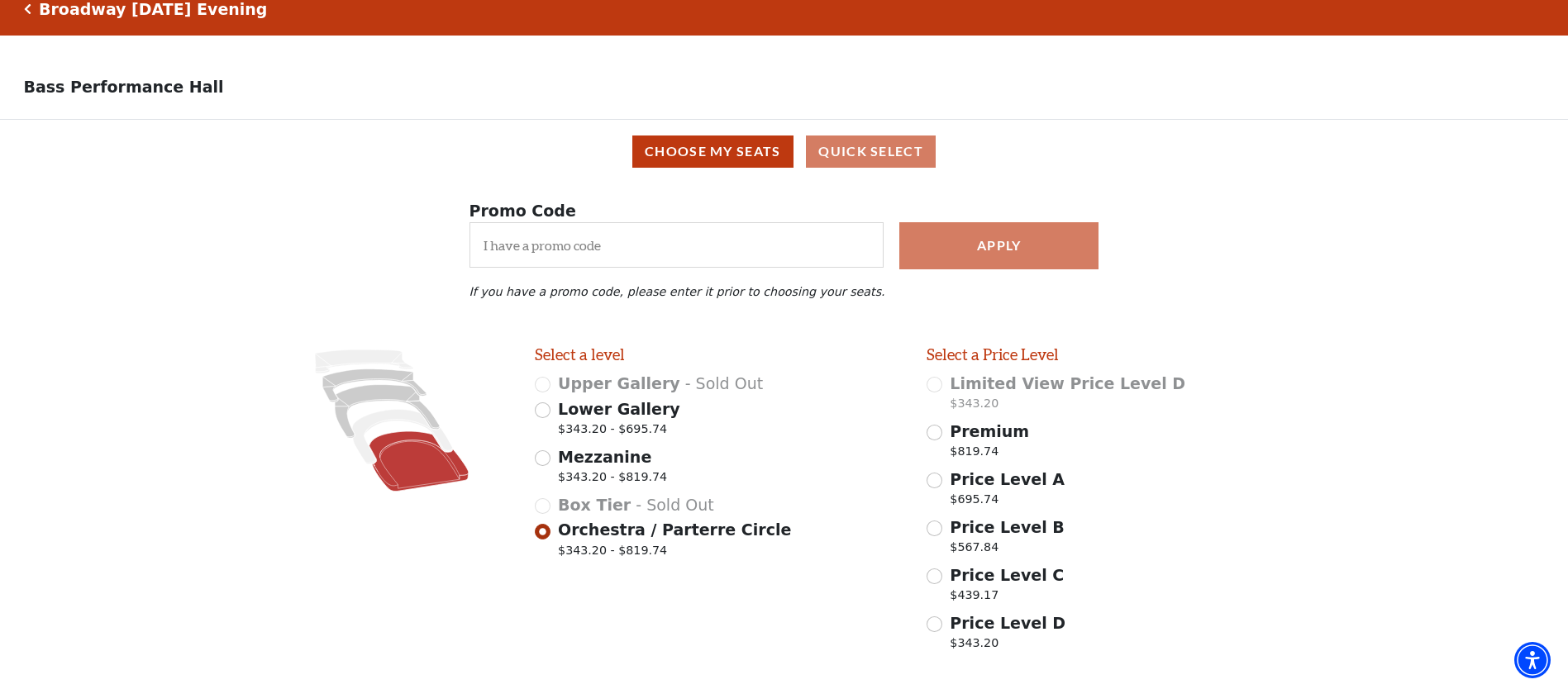
scroll to position [0, 0]
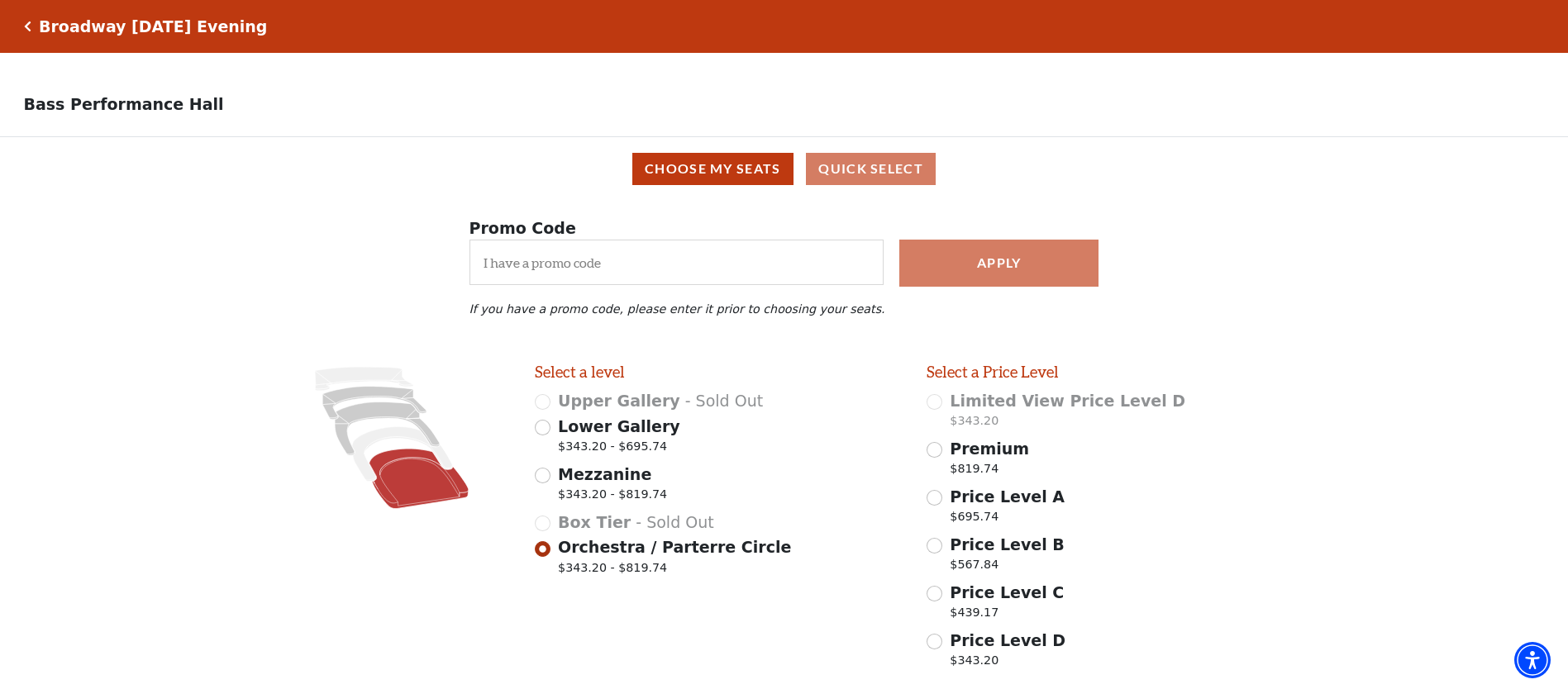
click at [27, 26] on icon "Click here to go back to filters" at bounding box center [27, 26] width 8 height 12
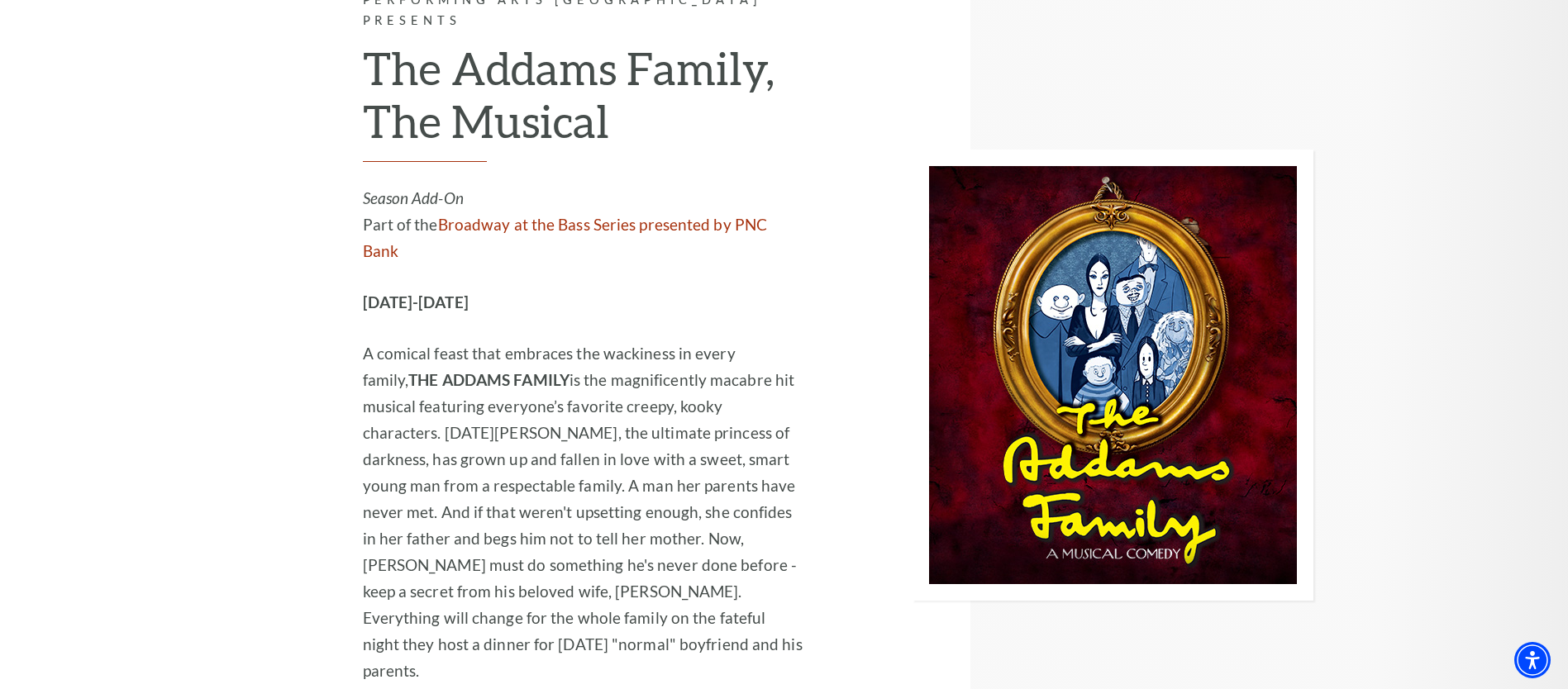
scroll to position [3442, 0]
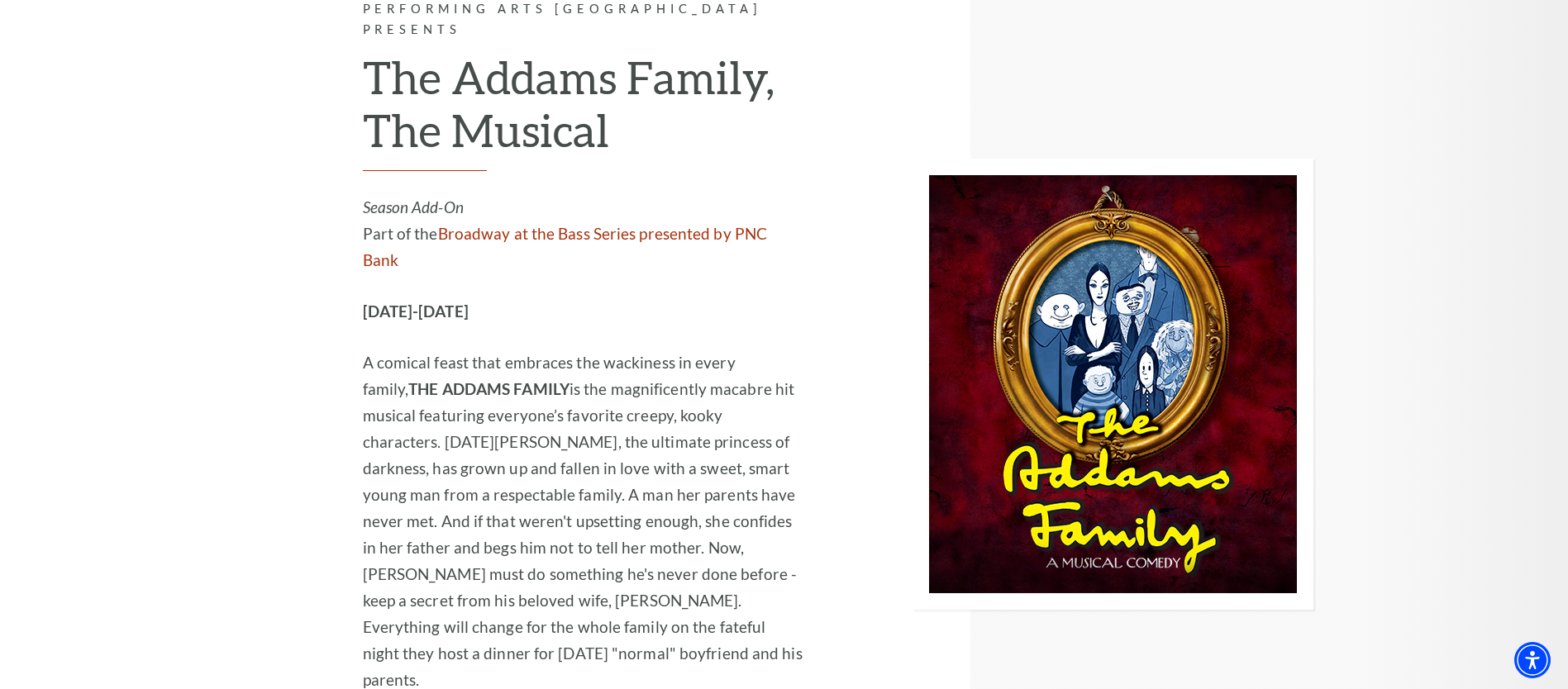
drag, startPoint x: 1566, startPoint y: 351, endPoint x: 1565, endPoint y: 367, distance: 16.0
click at [1565, 367] on div "Performing Arts Fort Worth Presents The Addams Family, The Musical Season Add-O…" at bounding box center [784, 384] width 1568 height 886
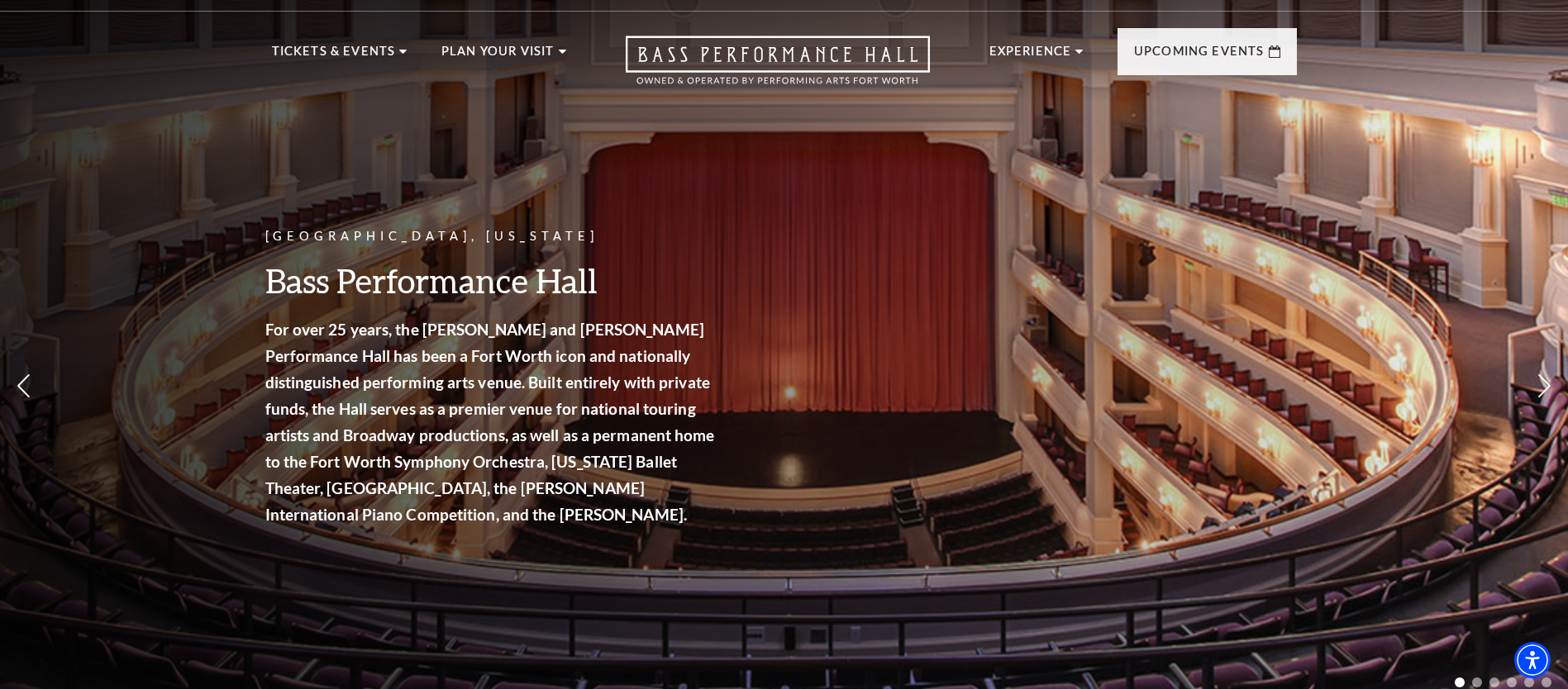
scroll to position [0, 0]
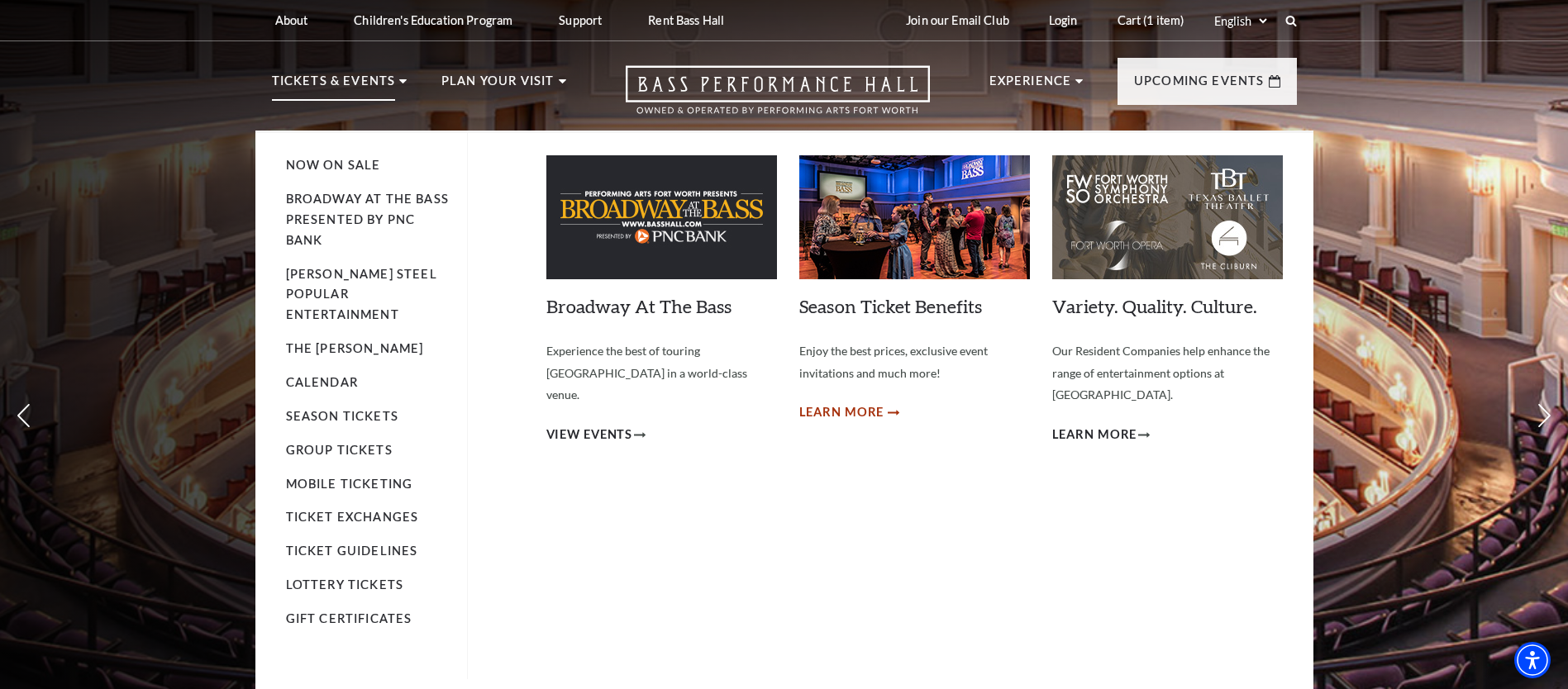
click at [842, 413] on span "Learn More" at bounding box center [842, 413] width 85 height 20
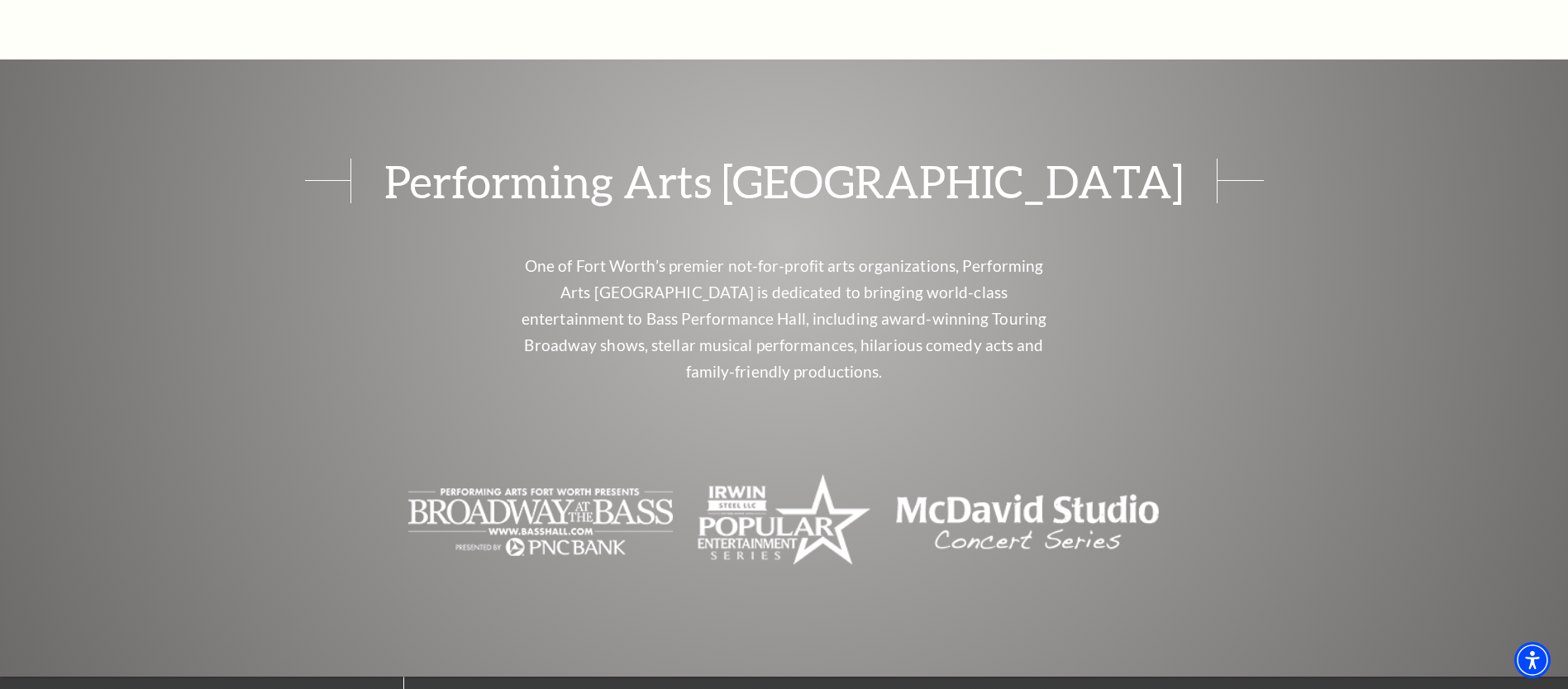
scroll to position [1804, 0]
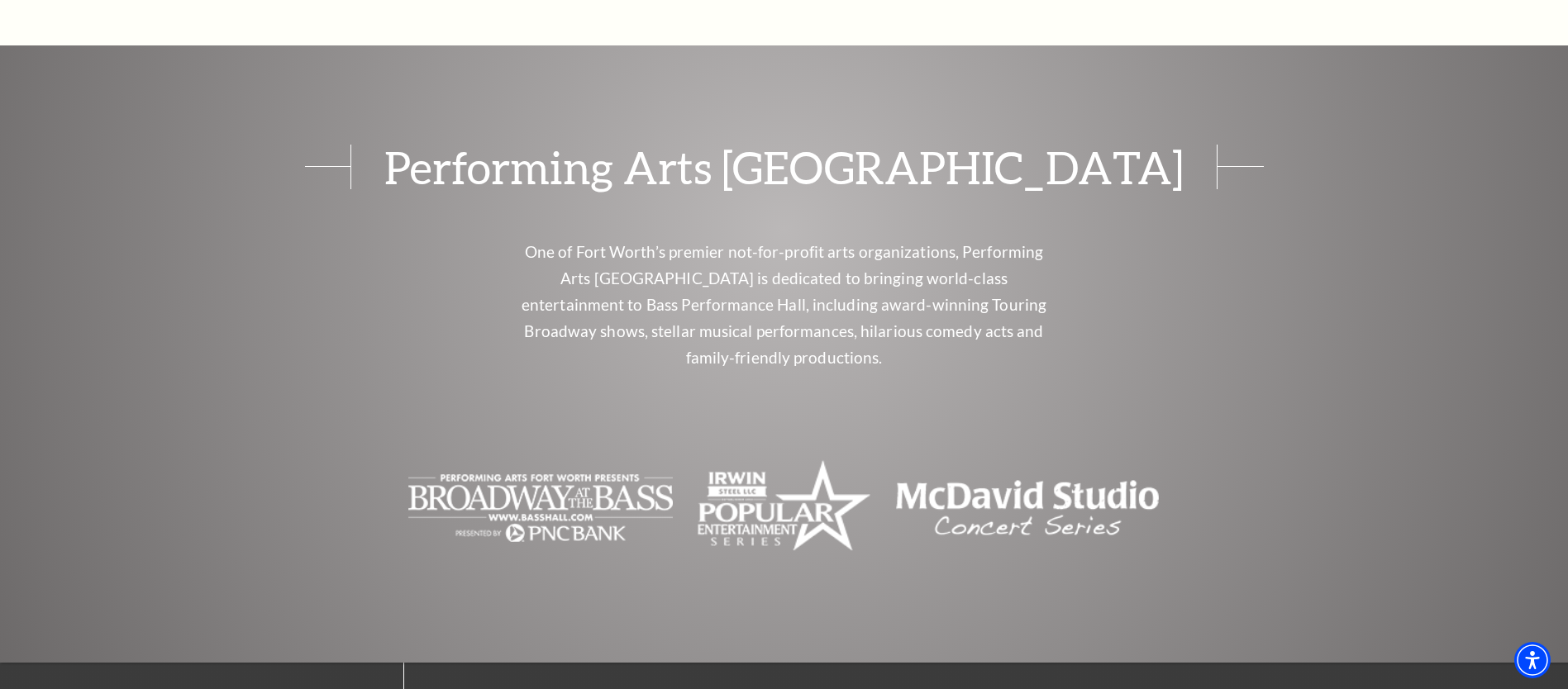
click at [791, 491] on img "The image is completely blank with no visible content. - open in a new tab" at bounding box center [784, 508] width 173 height 110
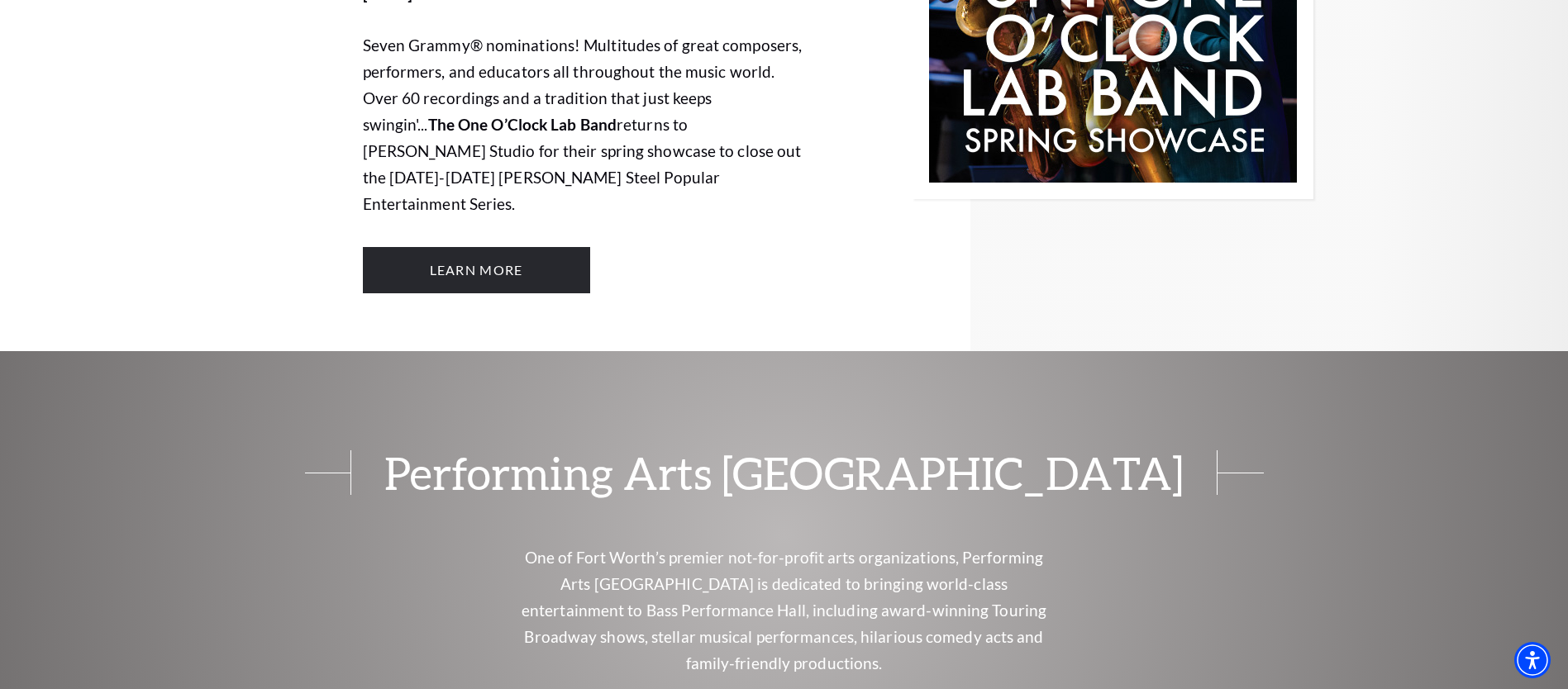
scroll to position [6152, 0]
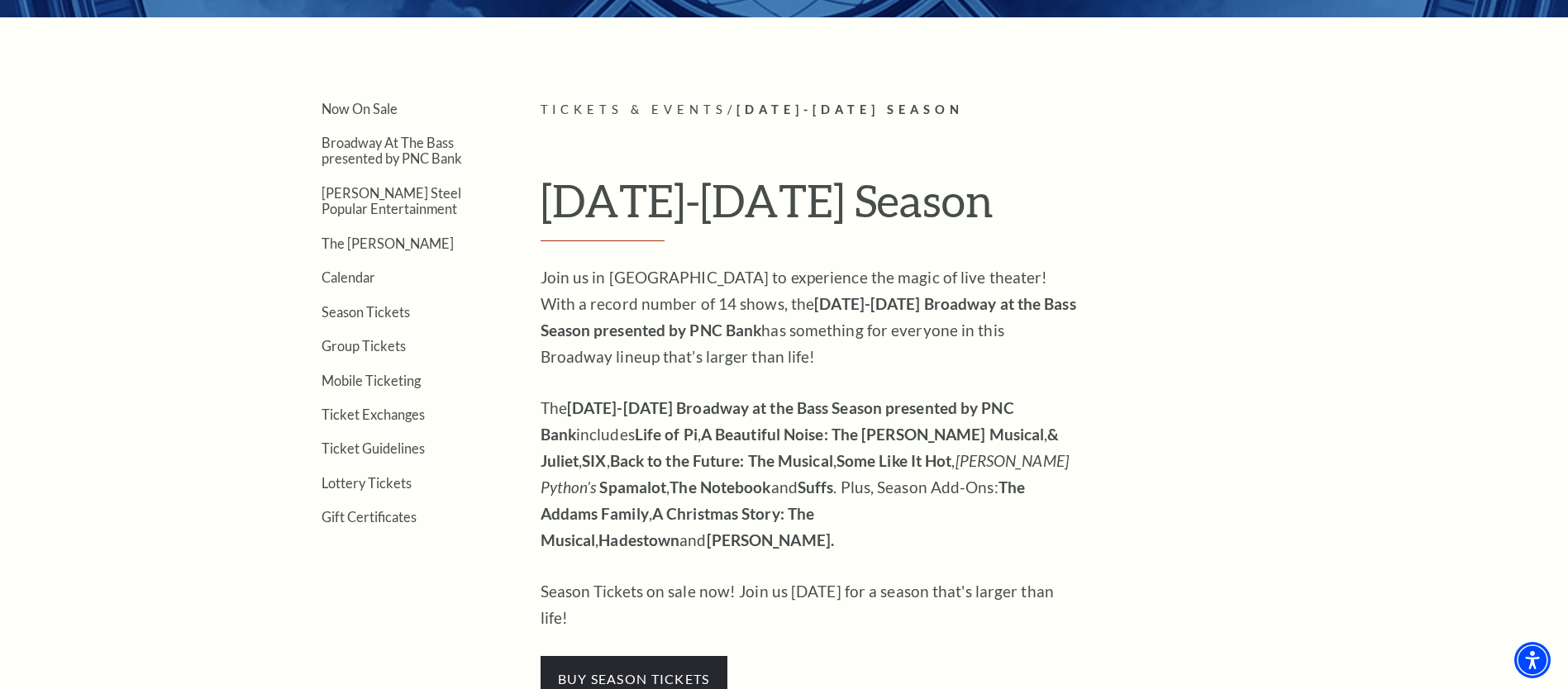
scroll to position [443, 0]
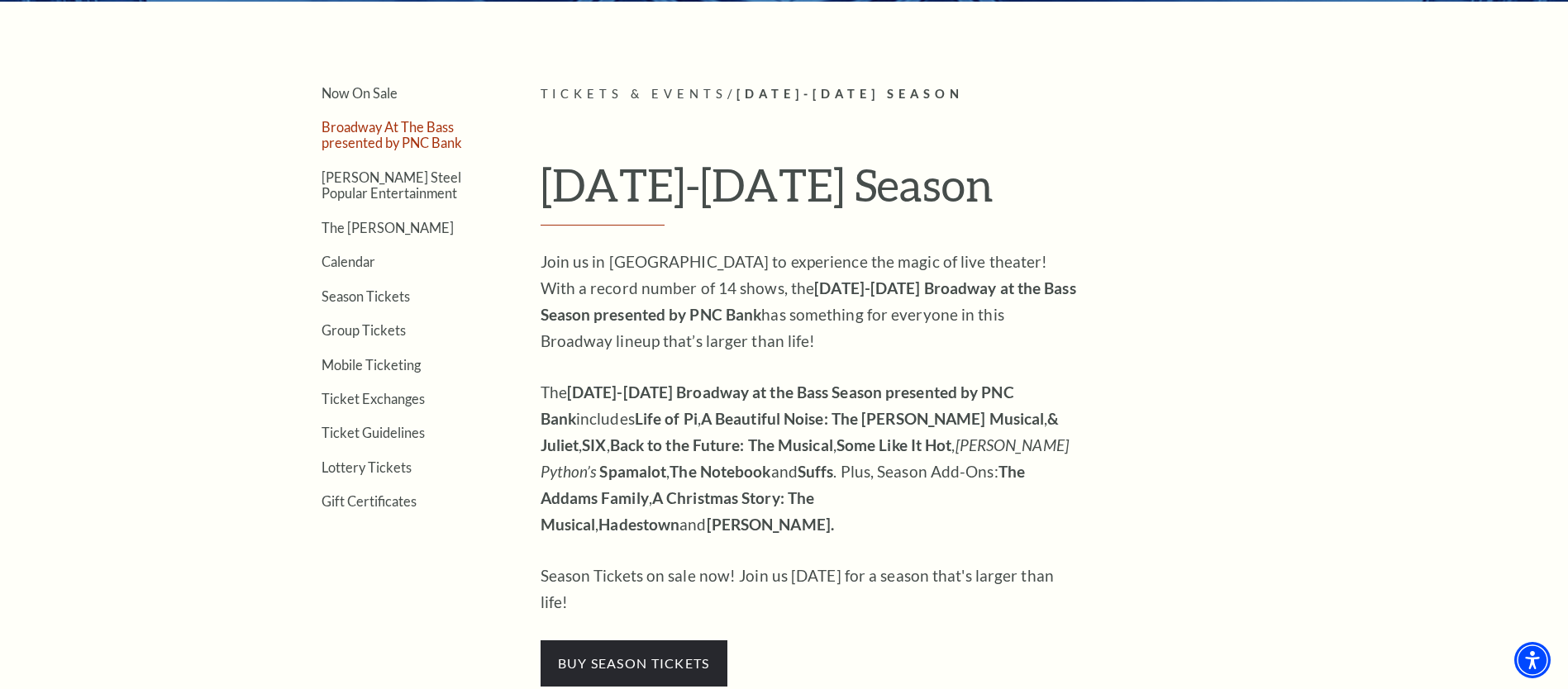
click at [422, 139] on link "Broadway At The Bass presented by PNC Bank" at bounding box center [392, 134] width 140 height 31
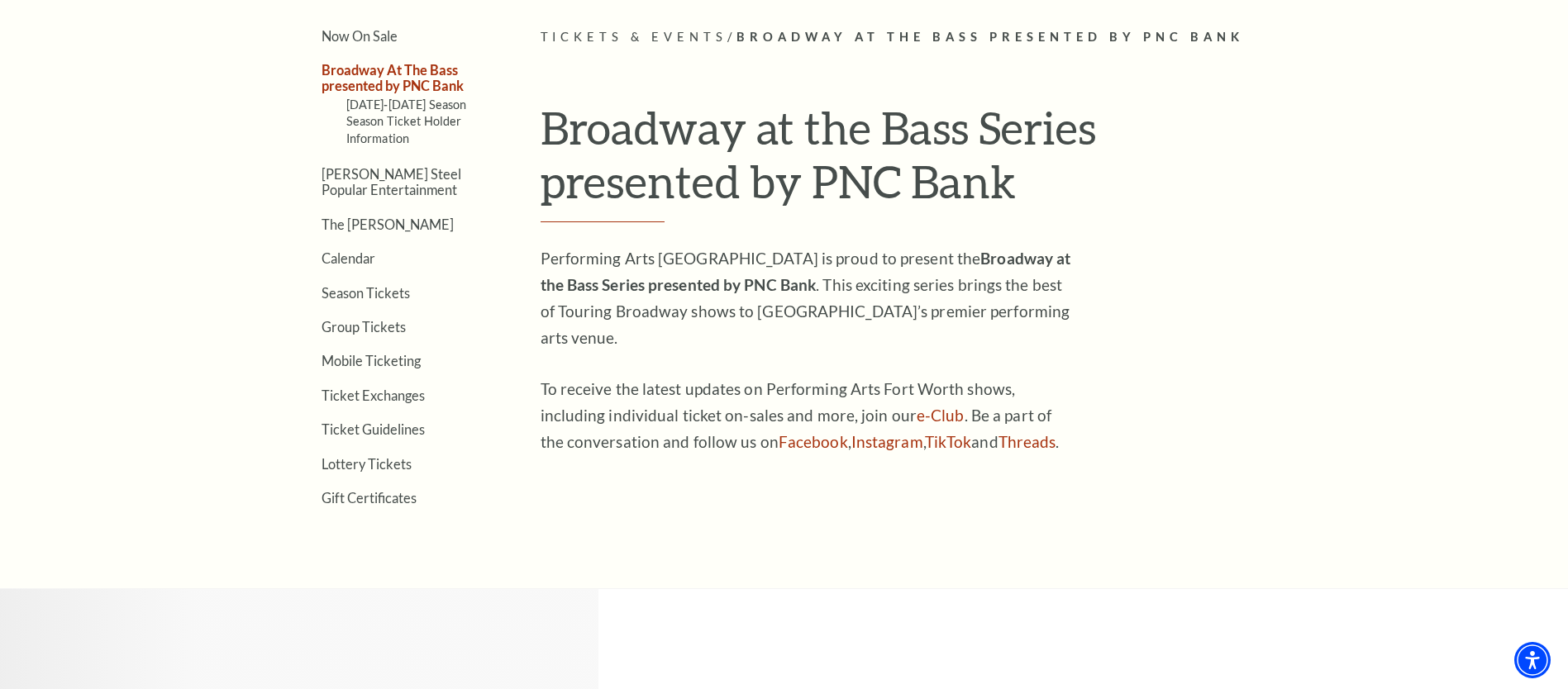
scroll to position [503, 0]
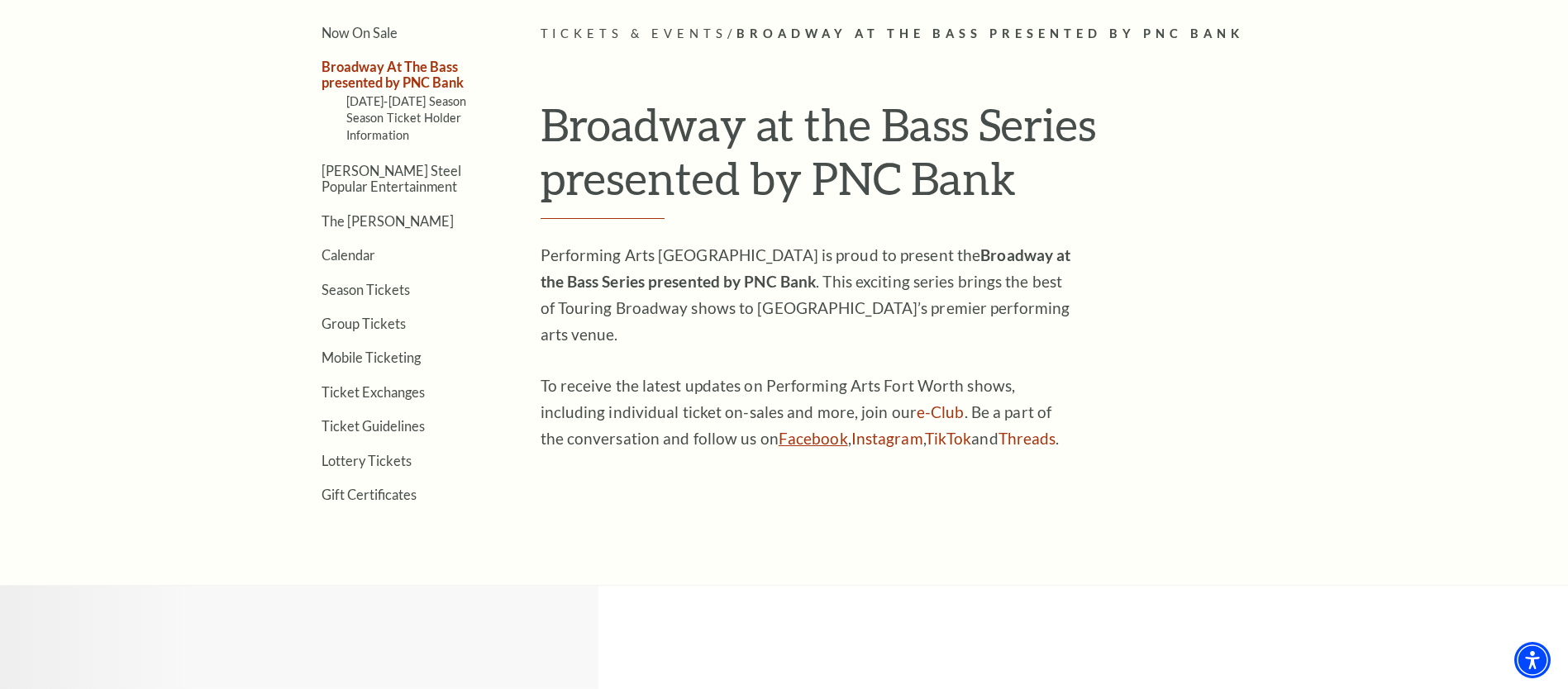
click at [789, 429] on link "Facebook" at bounding box center [813, 438] width 69 height 19
